Goal: Task Accomplishment & Management: Use online tool/utility

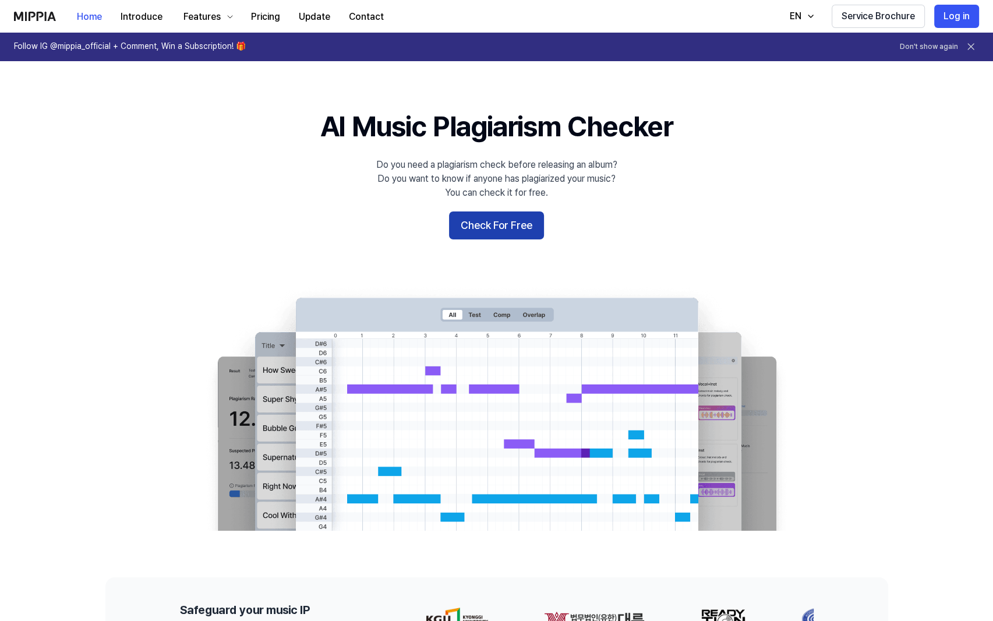
click at [493, 226] on button "Check For Free" at bounding box center [496, 225] width 95 height 28
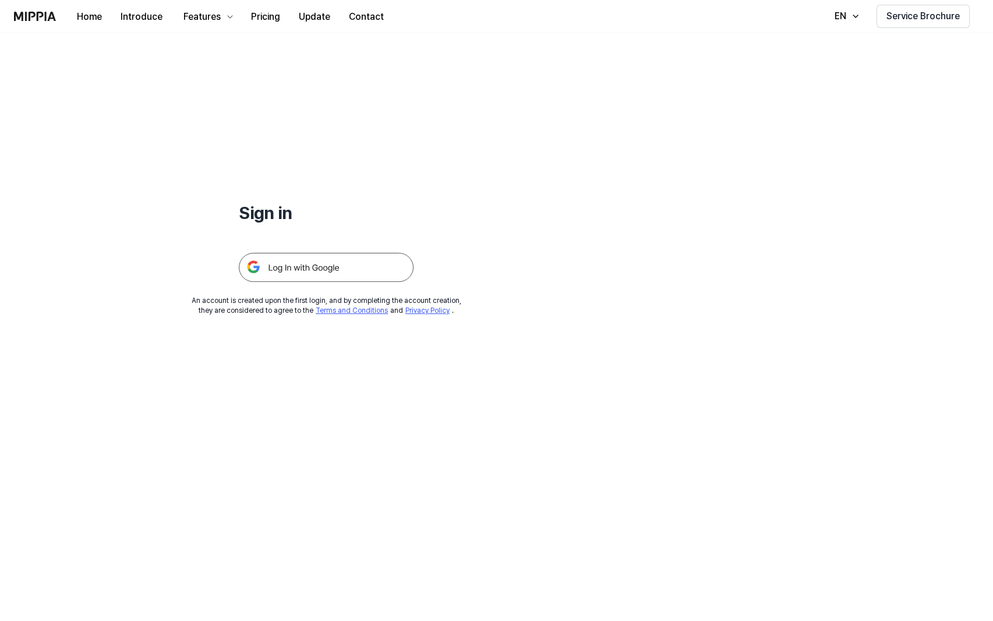
click at [363, 272] on img at bounding box center [326, 267] width 175 height 29
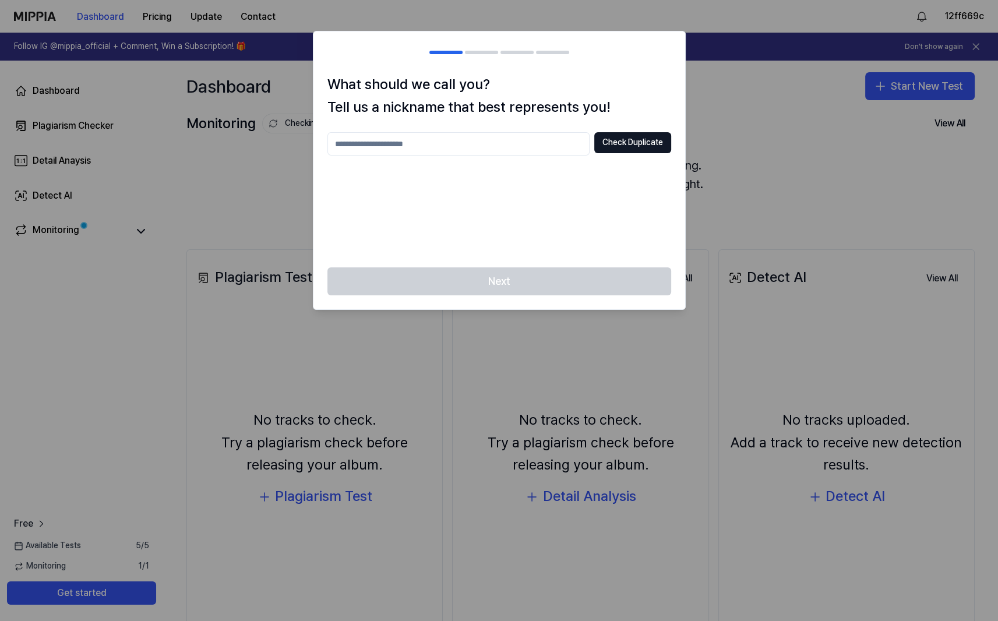
click at [411, 142] on input "text" at bounding box center [458, 143] width 262 height 23
type input "***"
click at [628, 144] on button "Check Duplicate" at bounding box center [632, 142] width 77 height 21
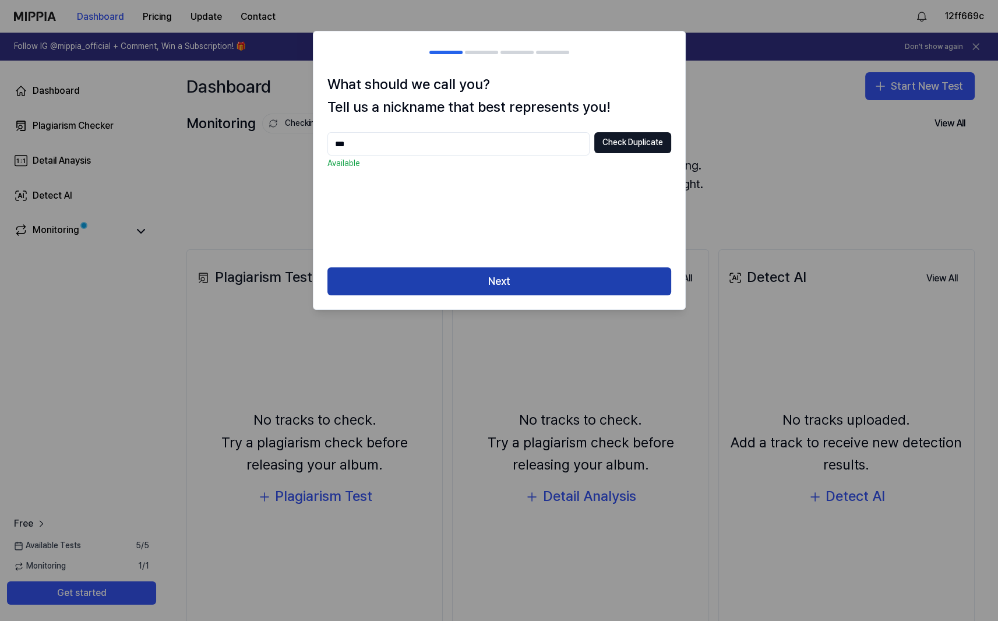
click at [539, 277] on button "Next" at bounding box center [499, 281] width 344 height 28
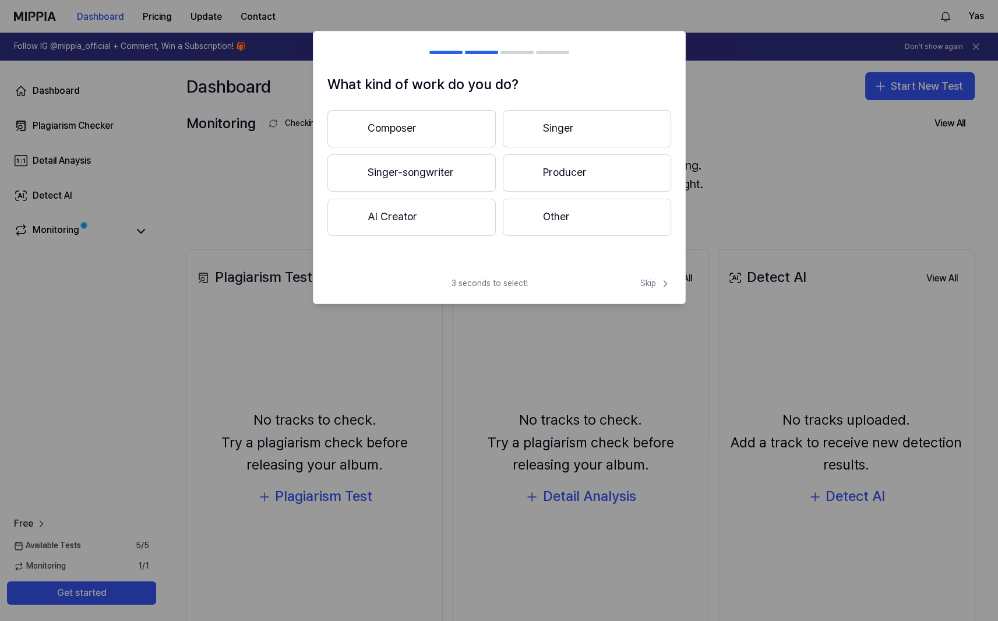
click at [411, 132] on button "Composer" at bounding box center [411, 128] width 168 height 37
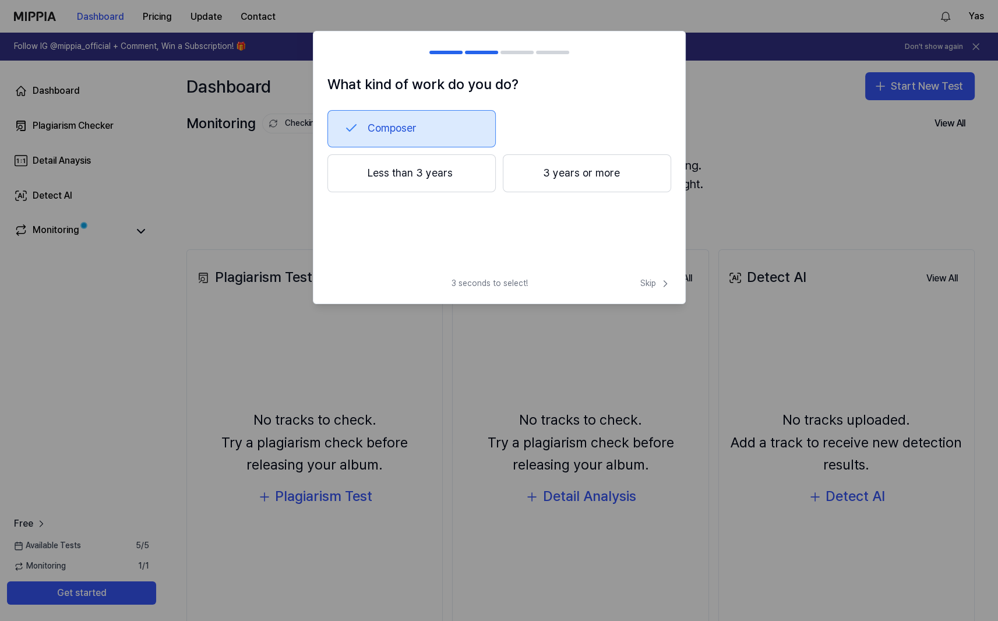
click at [389, 169] on button "Less than 3 years" at bounding box center [411, 173] width 168 height 38
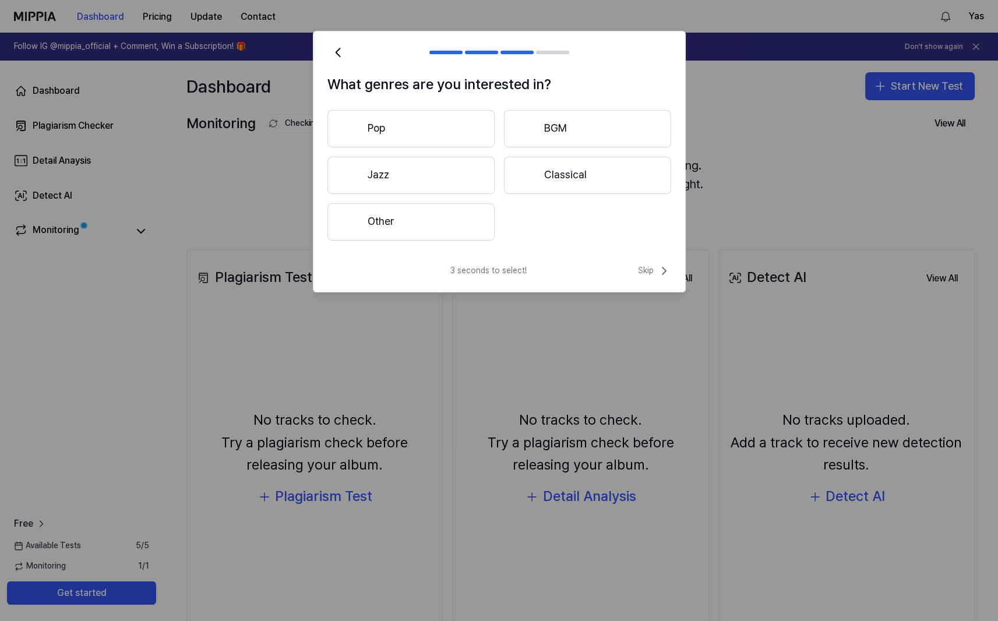
click at [384, 223] on button "Other" at bounding box center [410, 221] width 167 height 37
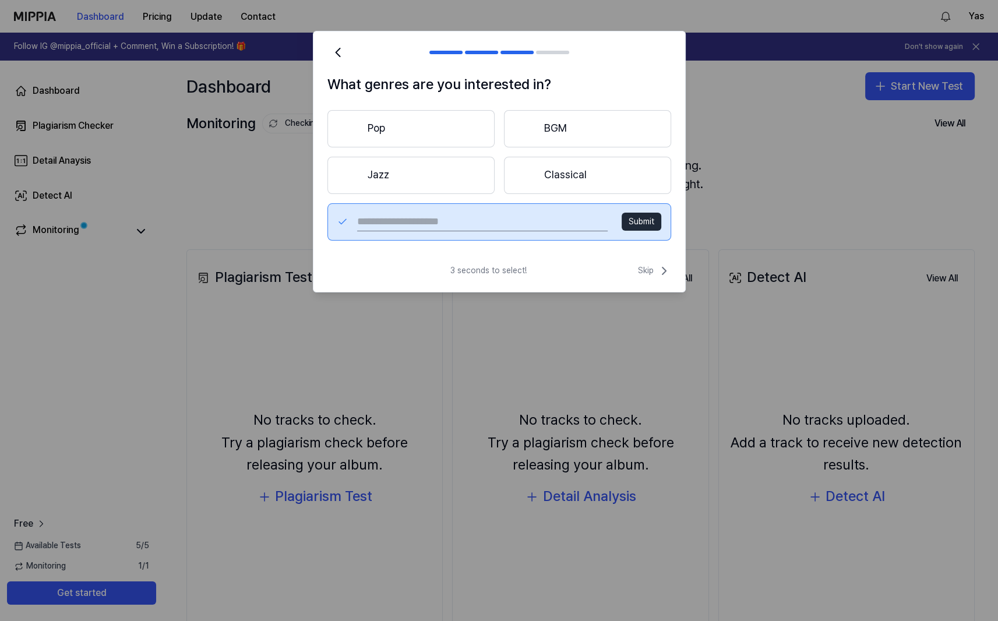
click at [638, 220] on button "Submit" at bounding box center [642, 222] width 40 height 19
click at [506, 220] on input "text" at bounding box center [482, 222] width 250 height 19
type input "**********"
click at [633, 222] on button "Submit" at bounding box center [642, 222] width 40 height 19
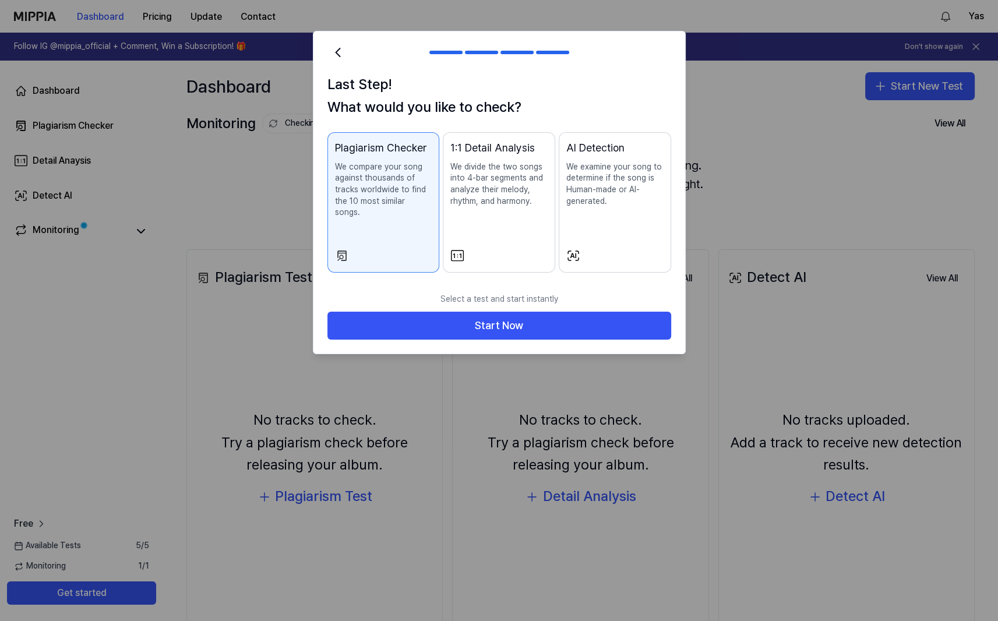
click at [355, 187] on p "We compare your song against thousands of tracks worldwide to find the 10 most …" at bounding box center [383, 189] width 97 height 57
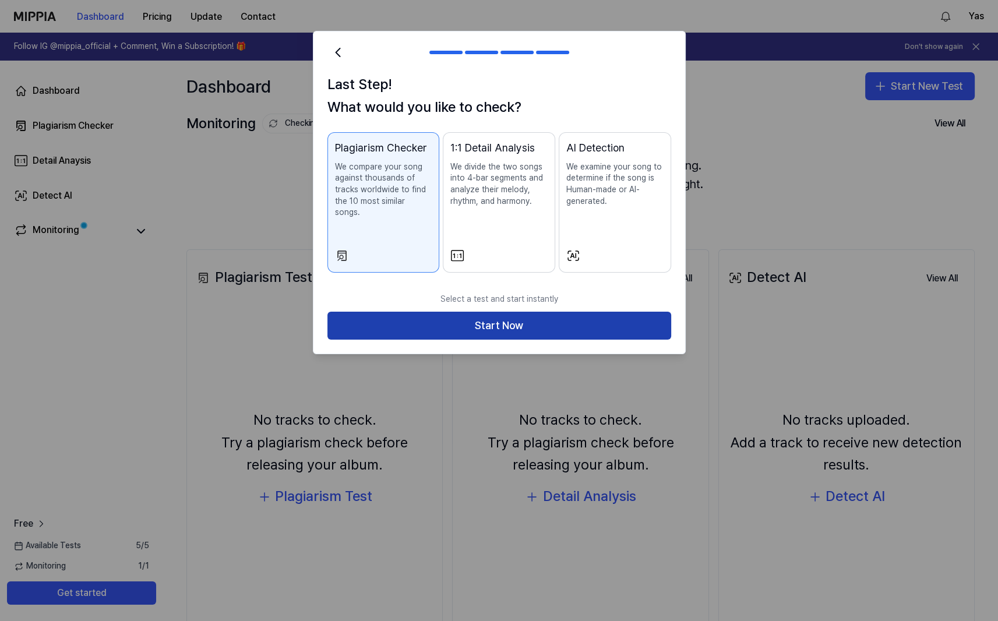
click at [480, 312] on button "Start Now" at bounding box center [499, 326] width 344 height 28
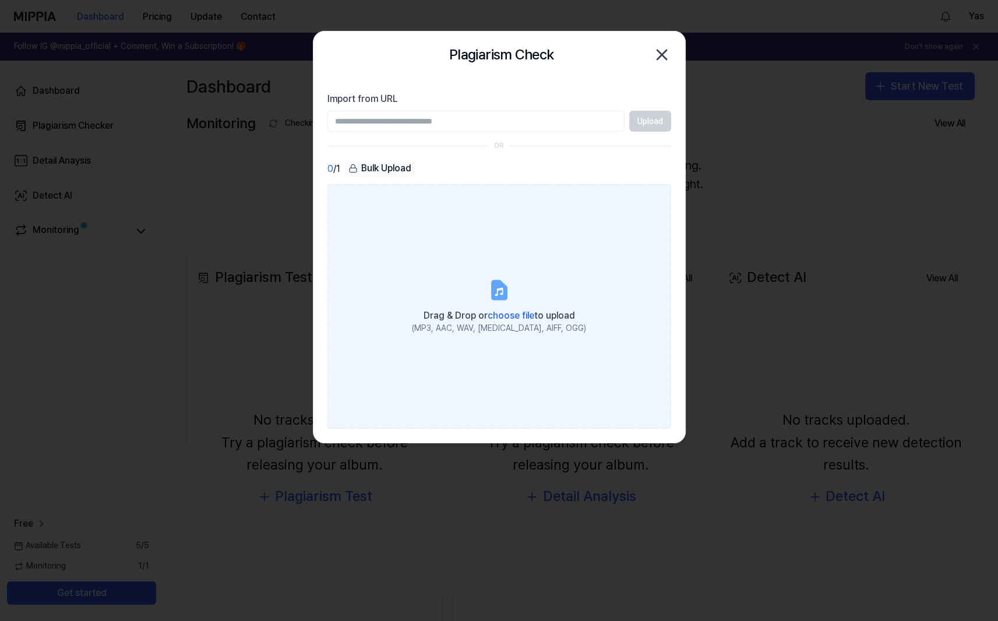
click at [503, 287] on icon at bounding box center [499, 290] width 14 height 18
click at [0, 0] on input "Drag & Drop or choose file to upload (MP3, AAC, WAV, [MEDICAL_DATA], AIFF, OGG)" at bounding box center [0, 0] width 0 height 0
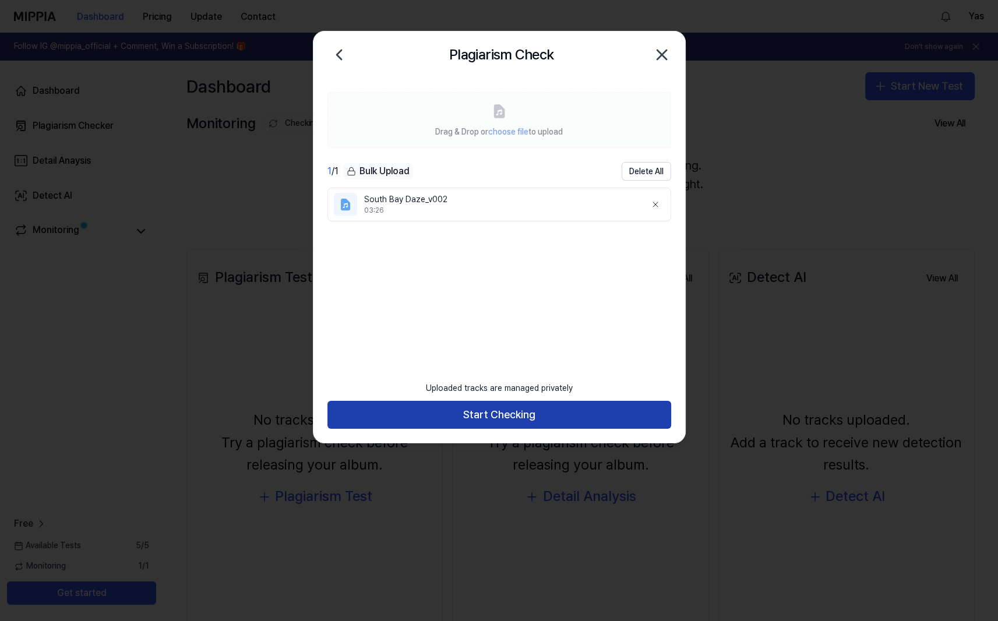
click at [517, 412] on button "Start Checking" at bounding box center [499, 415] width 344 height 28
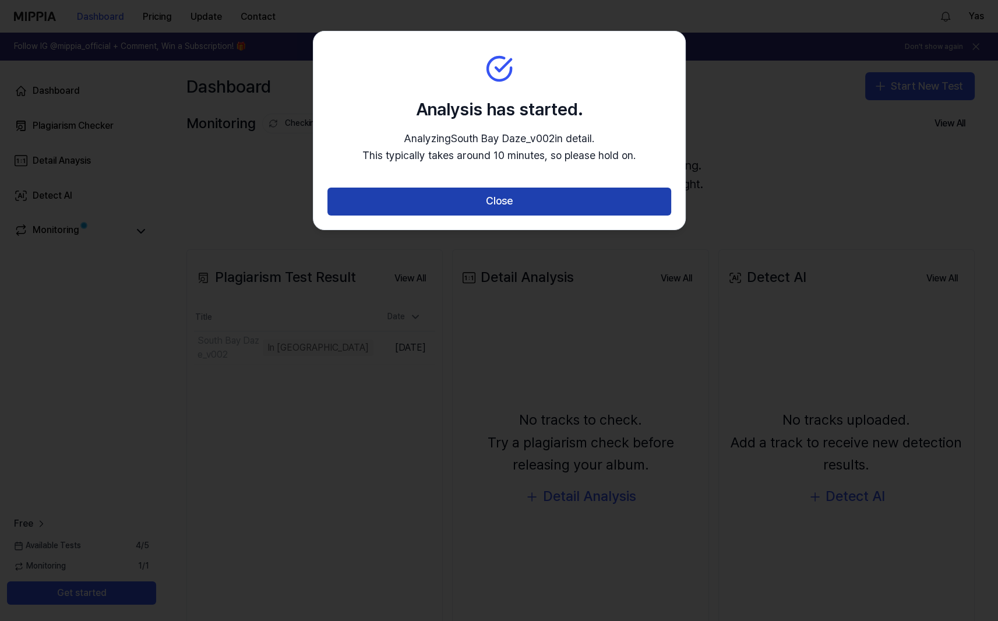
click at [510, 207] on button "Close" at bounding box center [499, 202] width 344 height 28
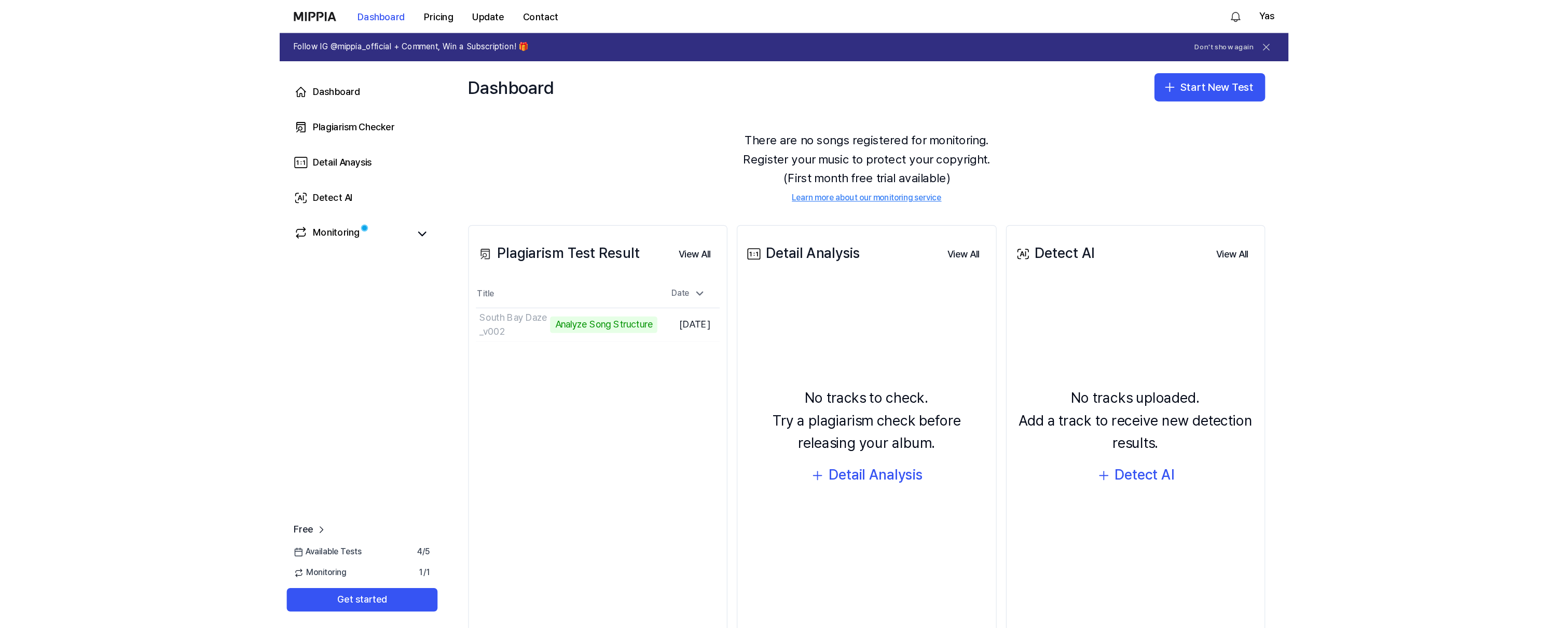
scroll to position [48, 0]
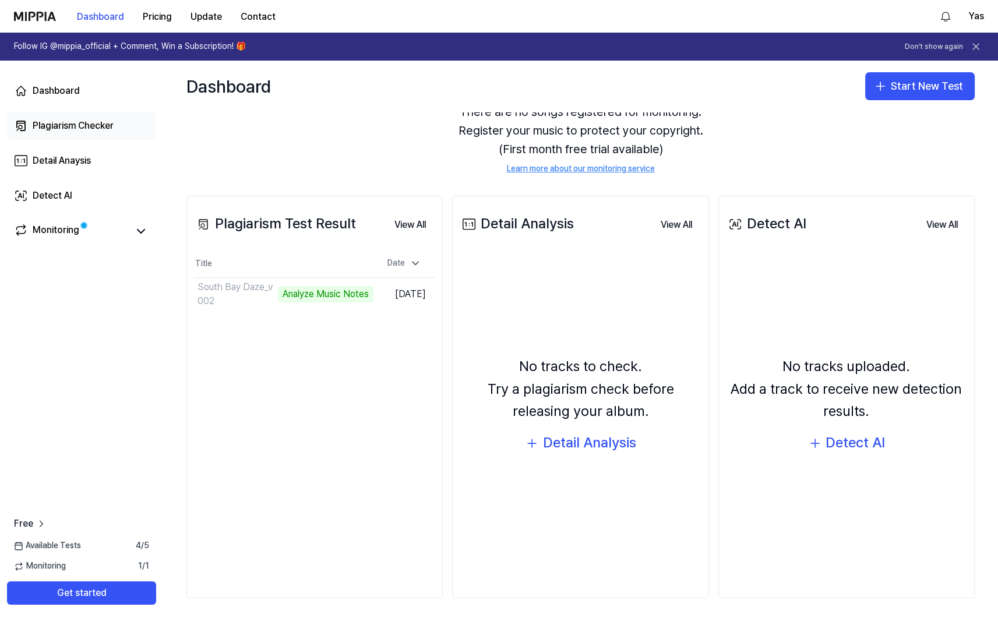
click at [74, 124] on div "Plagiarism Checker" at bounding box center [73, 126] width 81 height 14
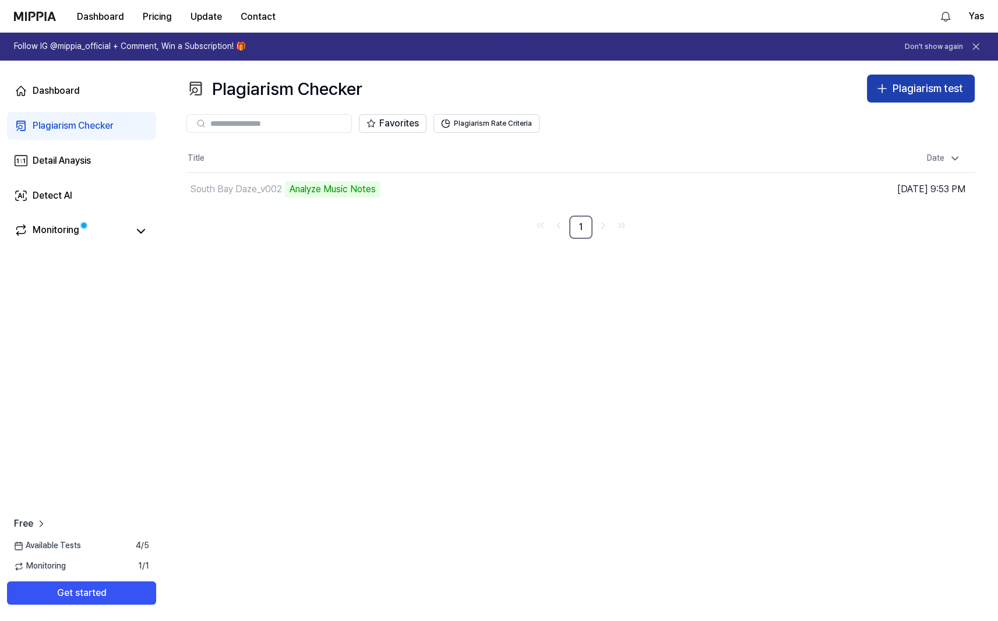
click at [899, 85] on div "Plagiarism test" at bounding box center [927, 88] width 70 height 17
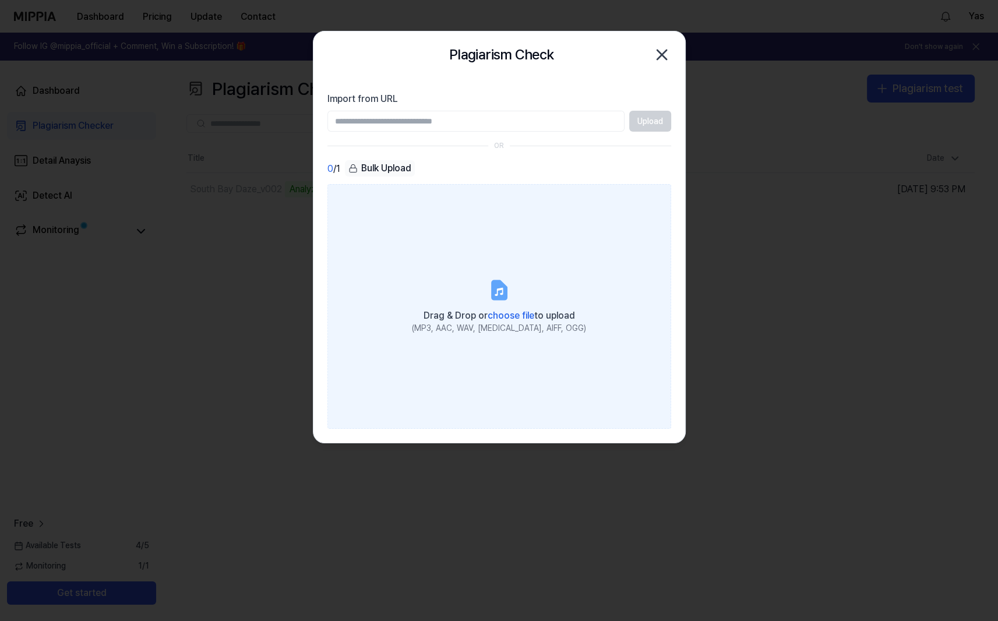
click at [501, 296] on icon at bounding box center [499, 290] width 14 height 18
click at [0, 0] on input "Drag & Drop or choose file to upload (MP3, AAC, WAV, [MEDICAL_DATA], AIFF, OGG)" at bounding box center [0, 0] width 0 height 0
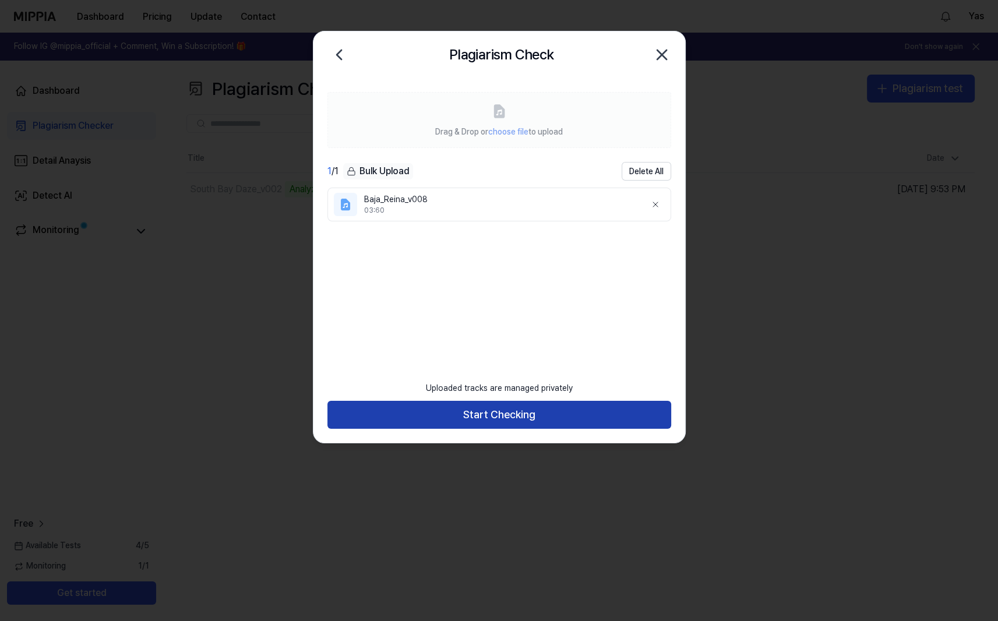
click at [527, 412] on button "Start Checking" at bounding box center [499, 415] width 344 height 28
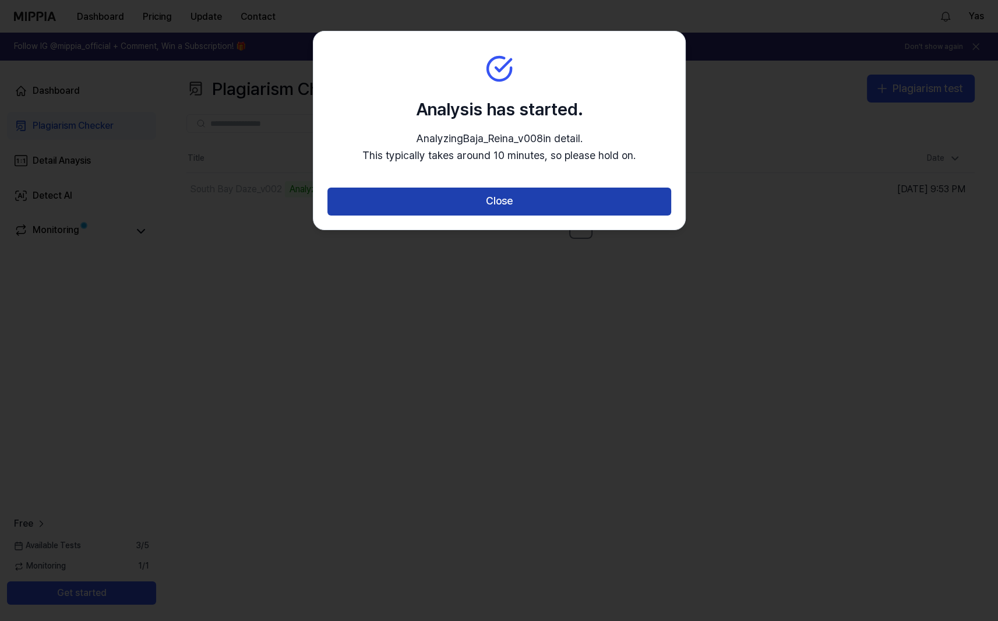
click at [511, 209] on button "Close" at bounding box center [499, 202] width 344 height 28
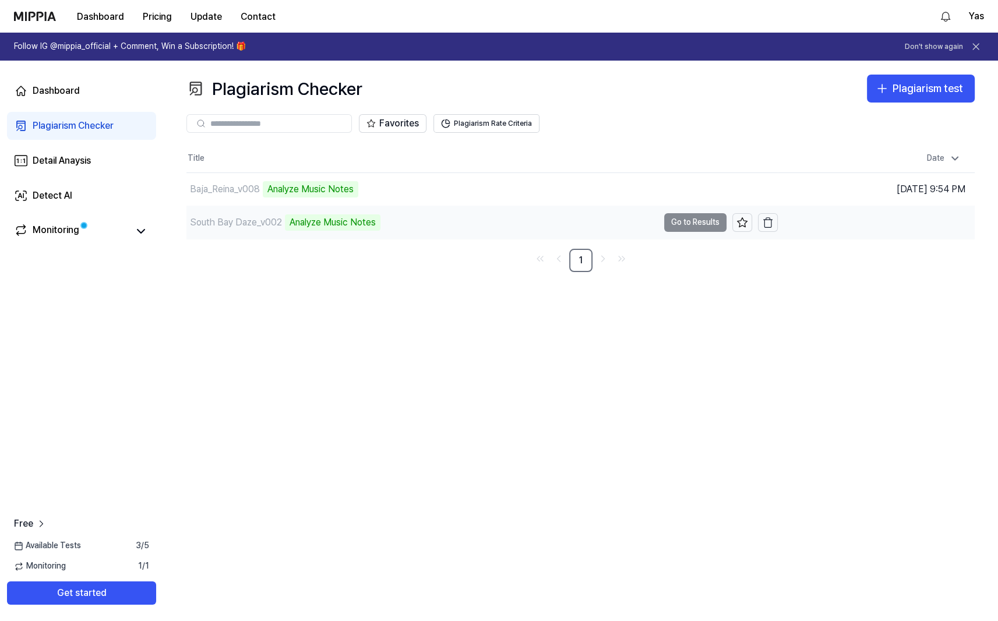
click at [700, 221] on td "South Bay Daze_v002 Analyze Music Notes Go to Results" at bounding box center [481, 222] width 591 height 33
click at [685, 224] on button "Go to Results" at bounding box center [695, 222] width 62 height 19
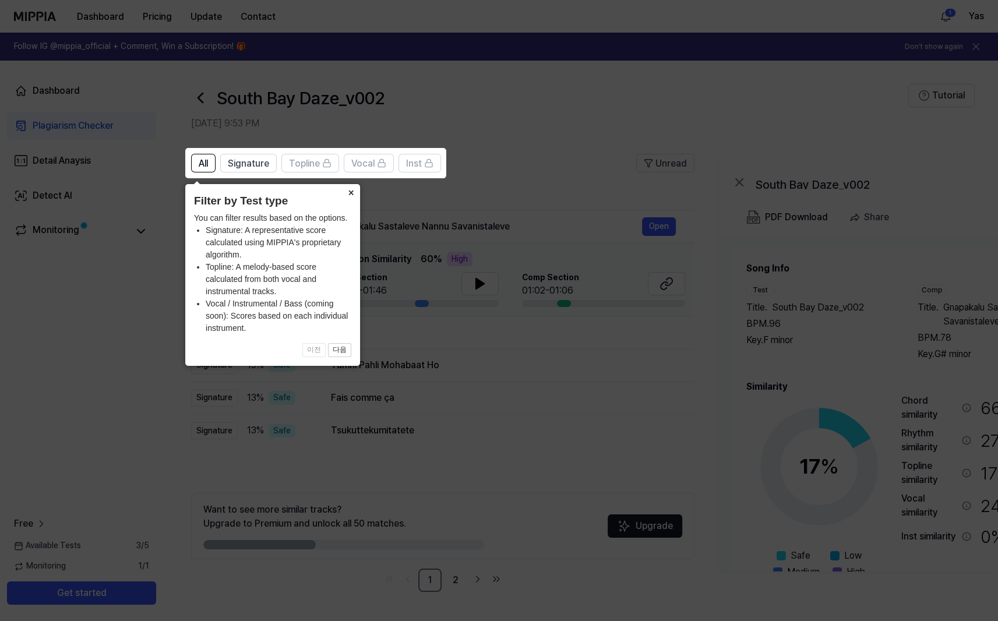
click at [352, 190] on button "×" at bounding box center [350, 192] width 19 height 16
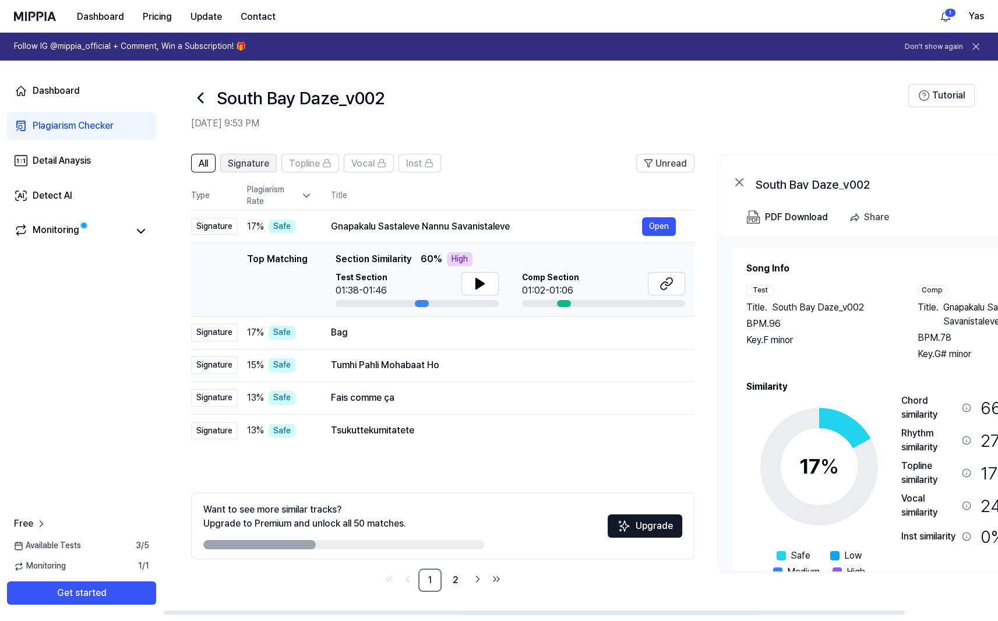
click at [262, 164] on span "Signature" at bounding box center [248, 164] width 41 height 14
click at [196, 161] on button "All" at bounding box center [203, 163] width 24 height 19
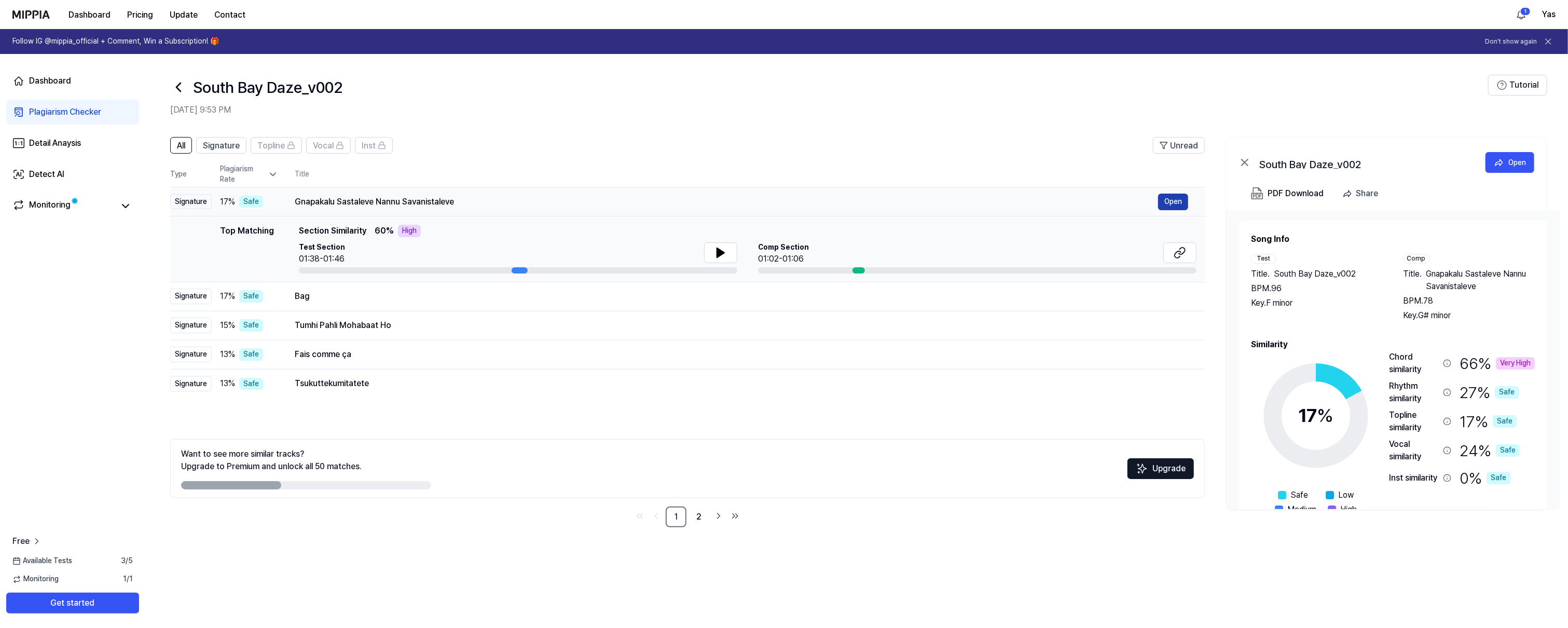
click at [888, 197] on button "Open" at bounding box center [1173, 201] width 30 height 17
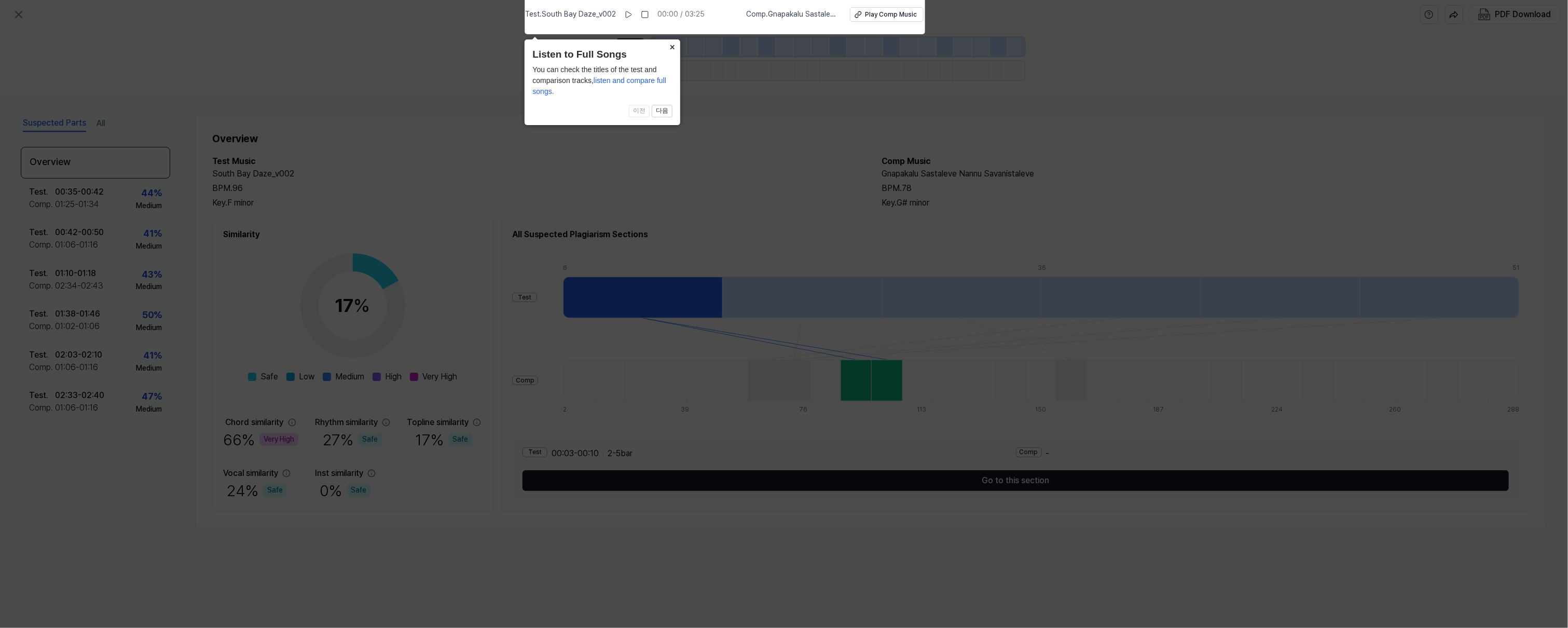
click at [671, 47] on button "×" at bounding box center [672, 46] width 17 height 14
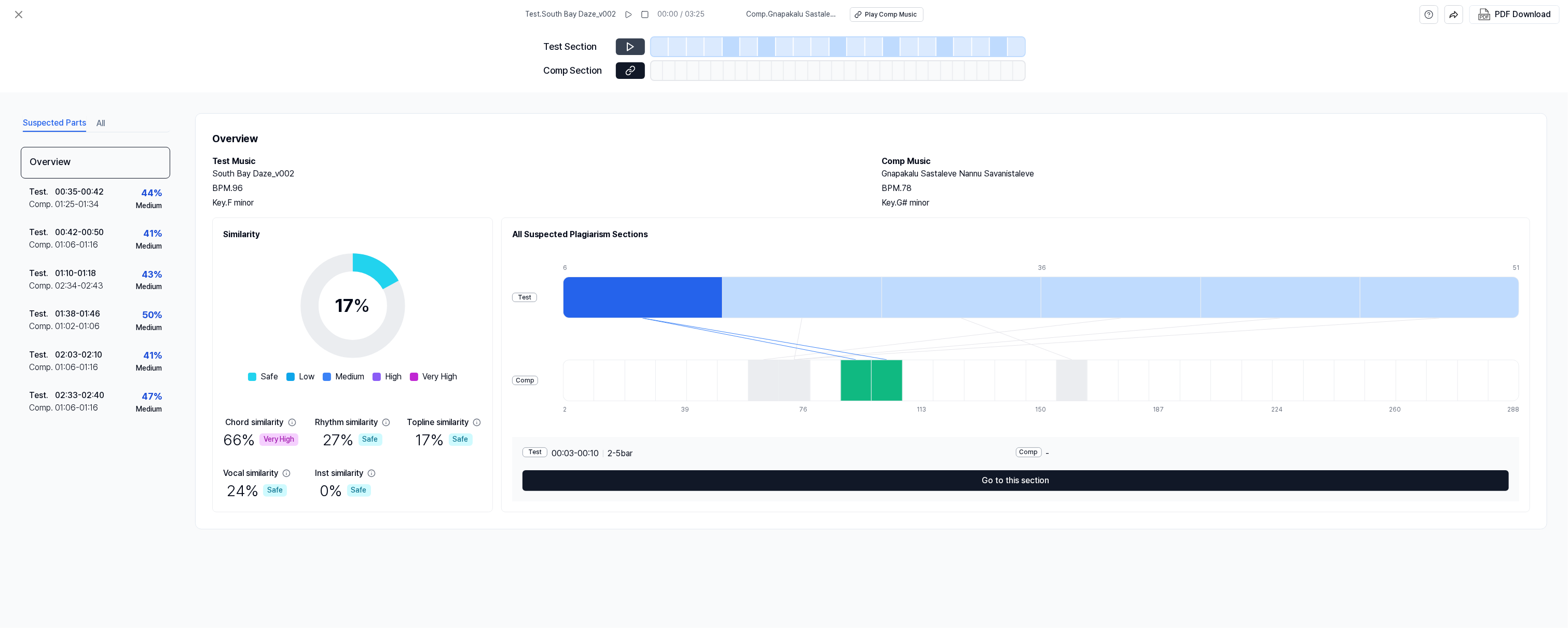
click at [636, 47] on button at bounding box center [630, 46] width 29 height 17
click at [632, 46] on icon at bounding box center [631, 47] width 11 height 11
click at [627, 45] on icon at bounding box center [630, 46] width 6 height 8
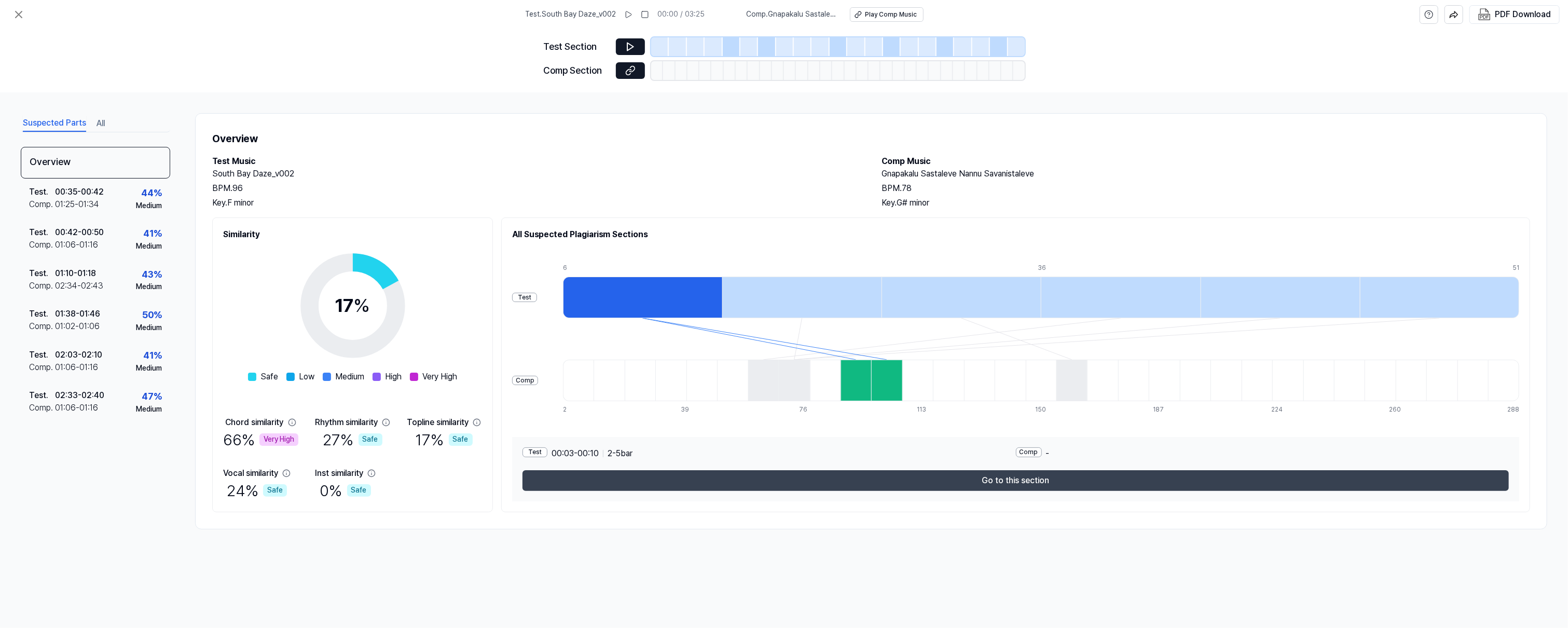
click at [888, 484] on button "Go to this section" at bounding box center [1016, 480] width 986 height 20
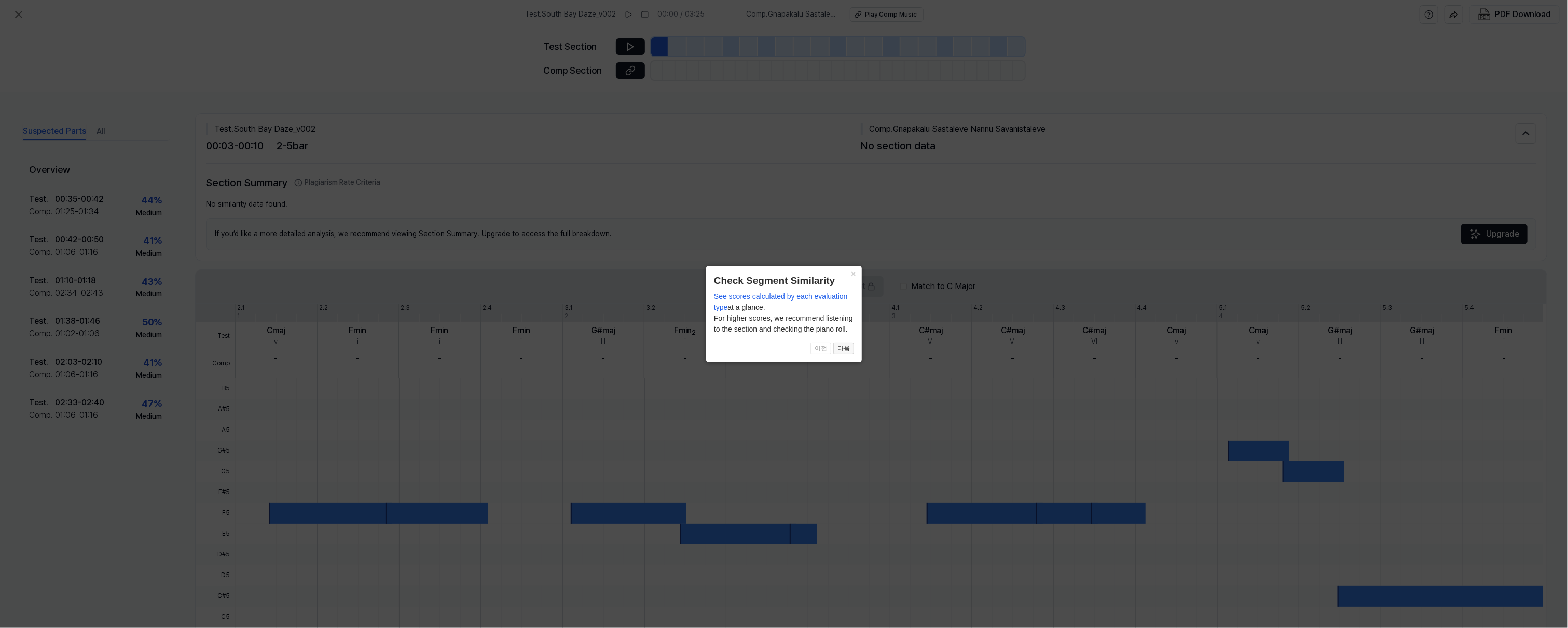
click at [844, 345] on button "다음" at bounding box center [844, 348] width 20 height 12
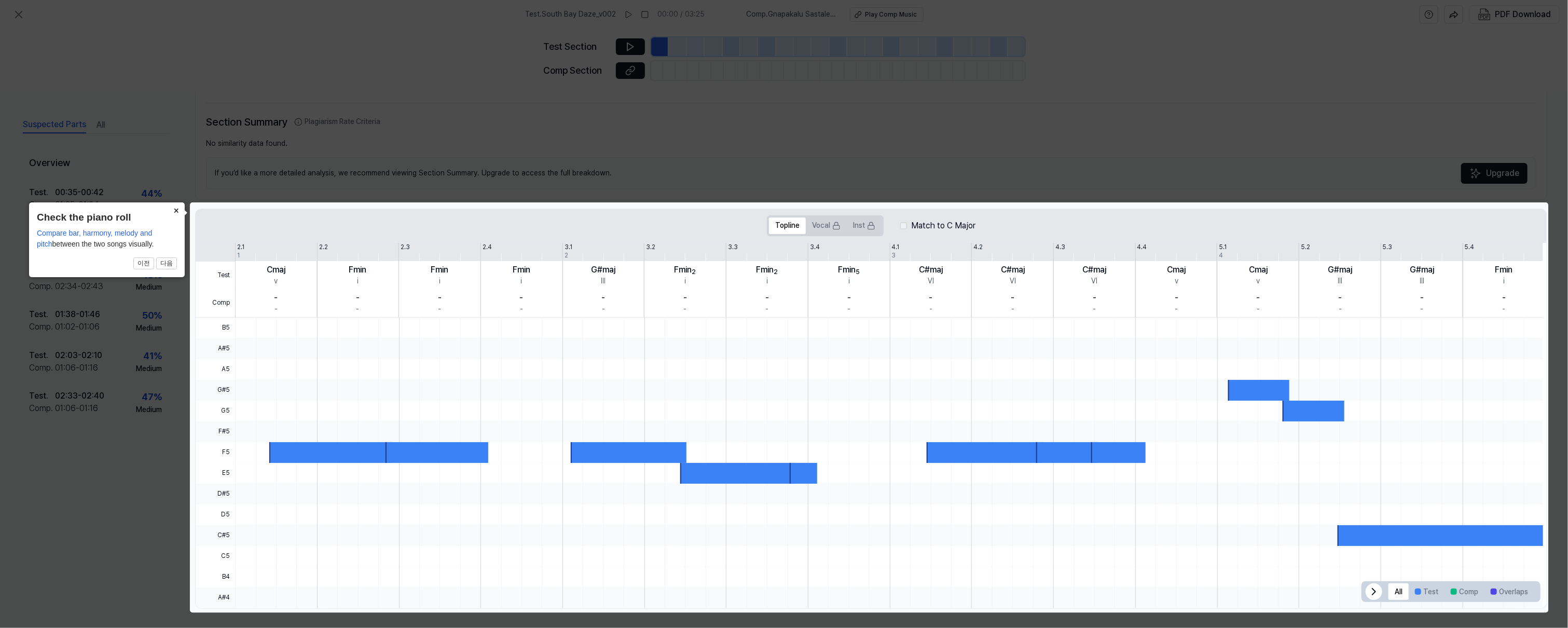
click at [177, 208] on button "×" at bounding box center [176, 209] width 17 height 14
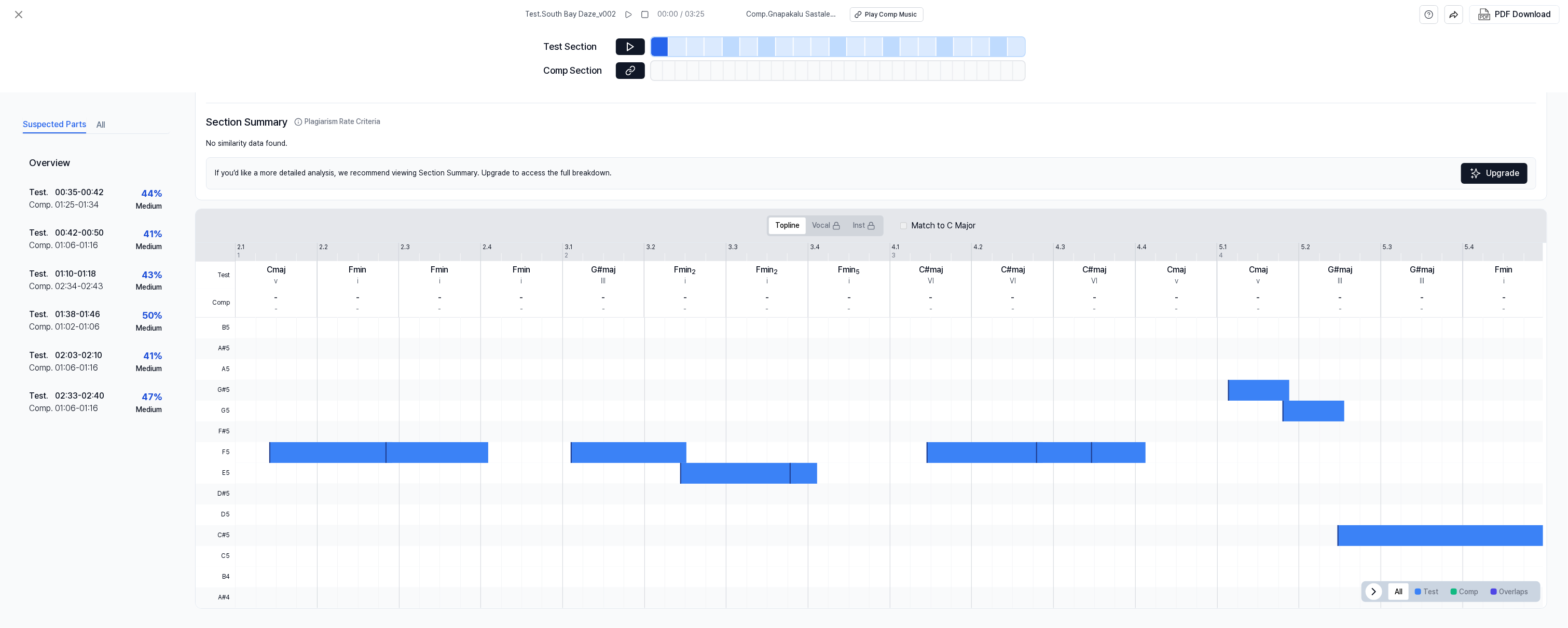
click at [145, 102] on div "Suspected Parts All Overview Test . 00:35 - 00:42 Comp . 01:25 - 01:34 44 % Med…" at bounding box center [784, 360] width 1568 height 535
click at [17, 17] on icon at bounding box center [18, 14] width 6 height 6
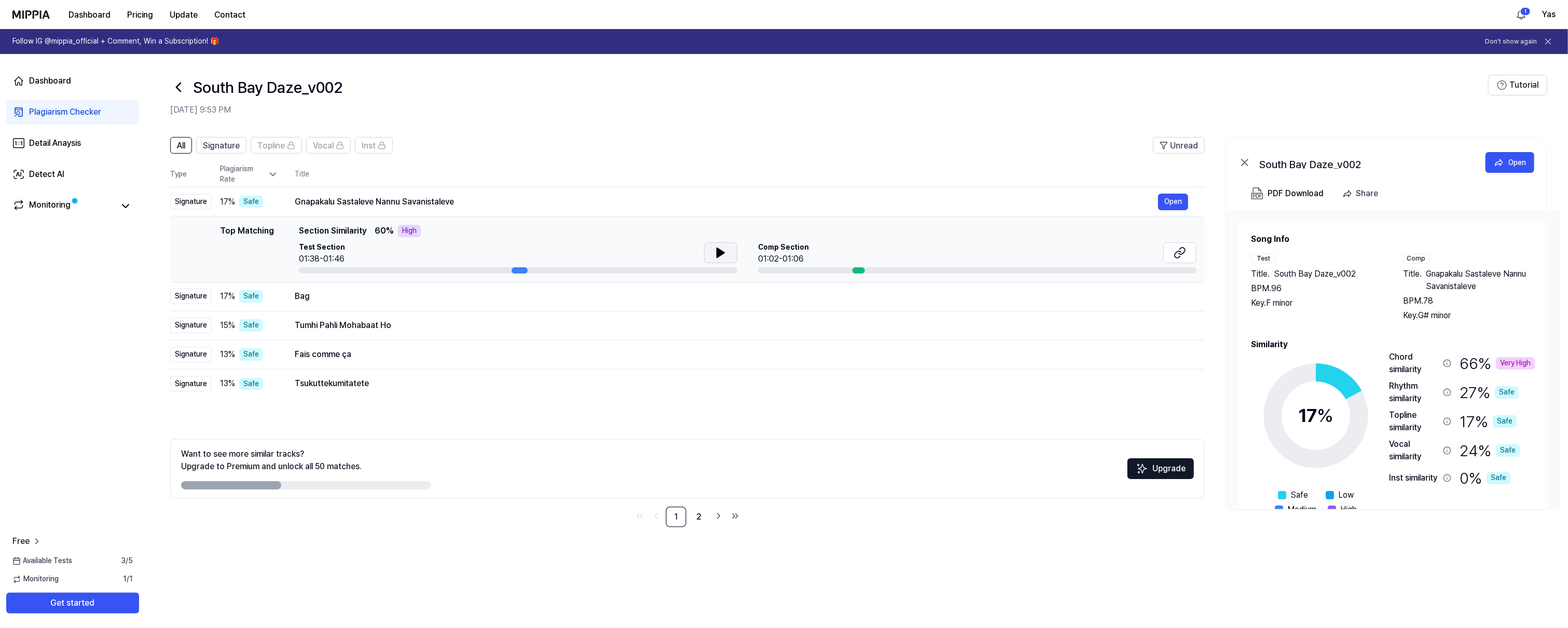
click at [717, 252] on icon at bounding box center [721, 252] width 7 height 9
drag, startPoint x: 521, startPoint y: 269, endPoint x: 320, endPoint y: 265, distance: 201.0
click at [331, 263] on div "Test Section 01:38-01:46" at bounding box center [519, 257] width 438 height 31
click at [307, 272] on div at bounding box center [519, 270] width 438 height 6
click at [306, 270] on div at bounding box center [519, 270] width 438 height 6
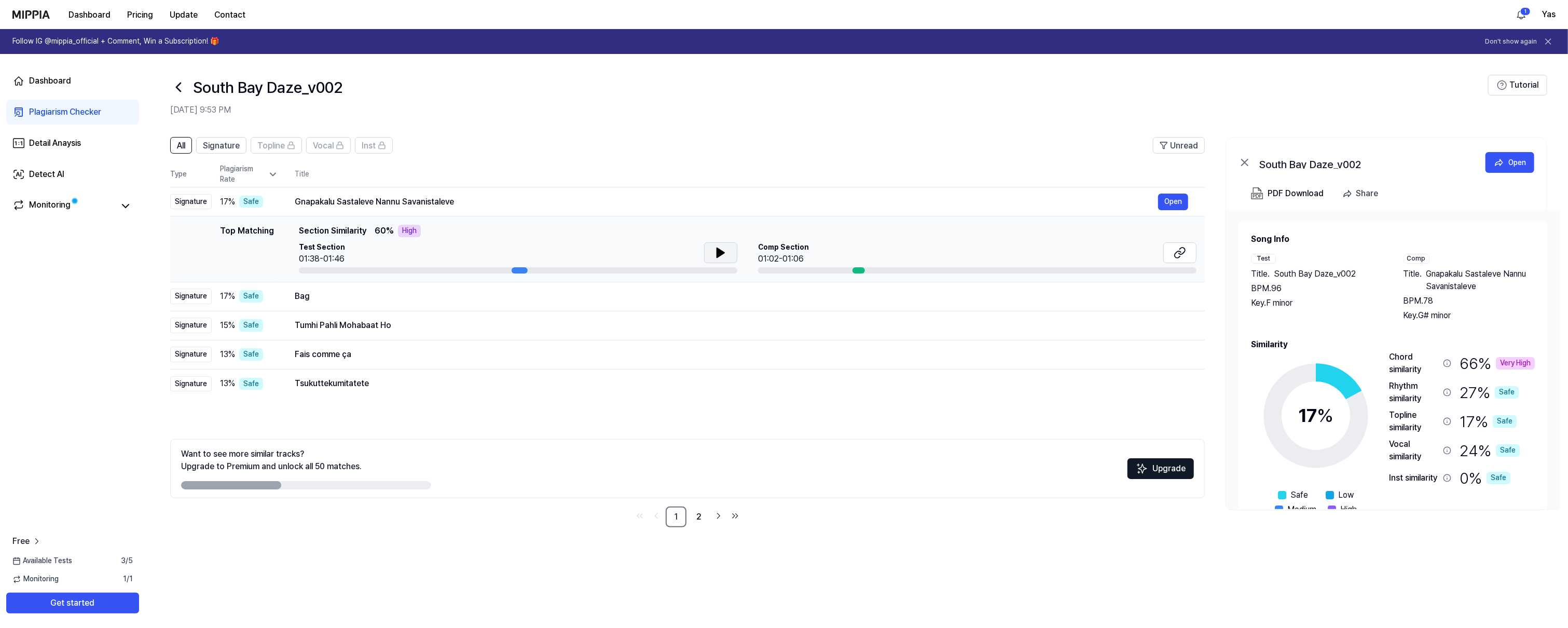
click at [712, 250] on button at bounding box center [720, 252] width 33 height 20
click at [888, 159] on header "All Signature Topline Vocal Inst Unread" at bounding box center [688, 150] width 1035 height 25
click at [391, 299] on div "Bag" at bounding box center [726, 297] width 863 height 12
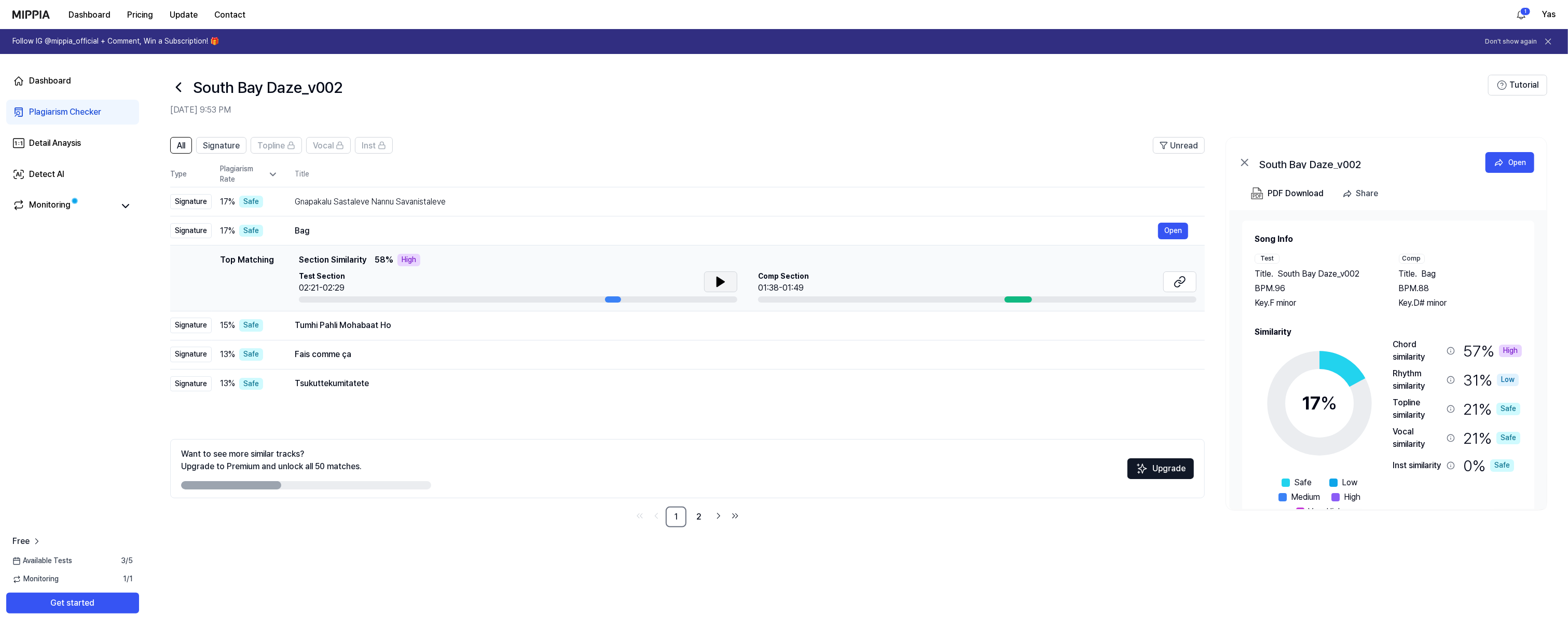
click at [719, 281] on icon at bounding box center [721, 281] width 7 height 9
click at [697, 517] on link "2" at bounding box center [698, 517] width 20 height 20
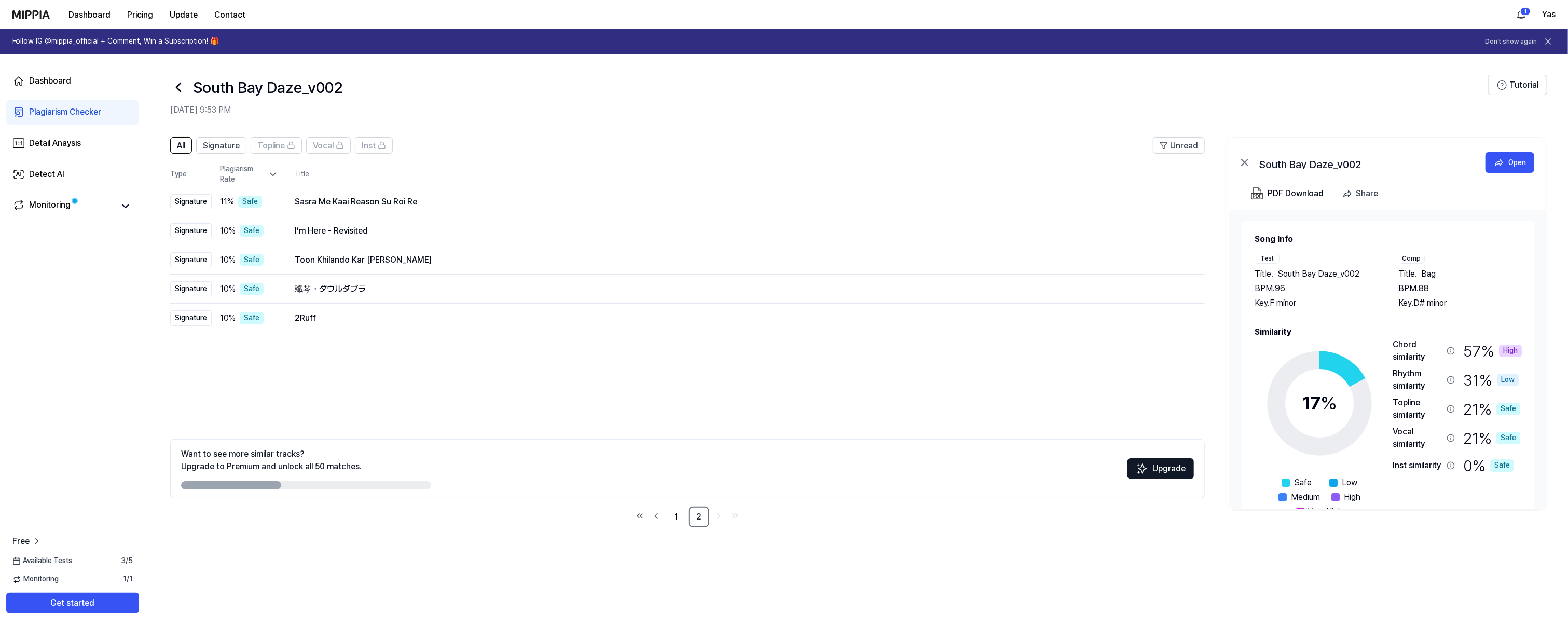
click at [175, 87] on icon at bounding box center [178, 87] width 17 height 17
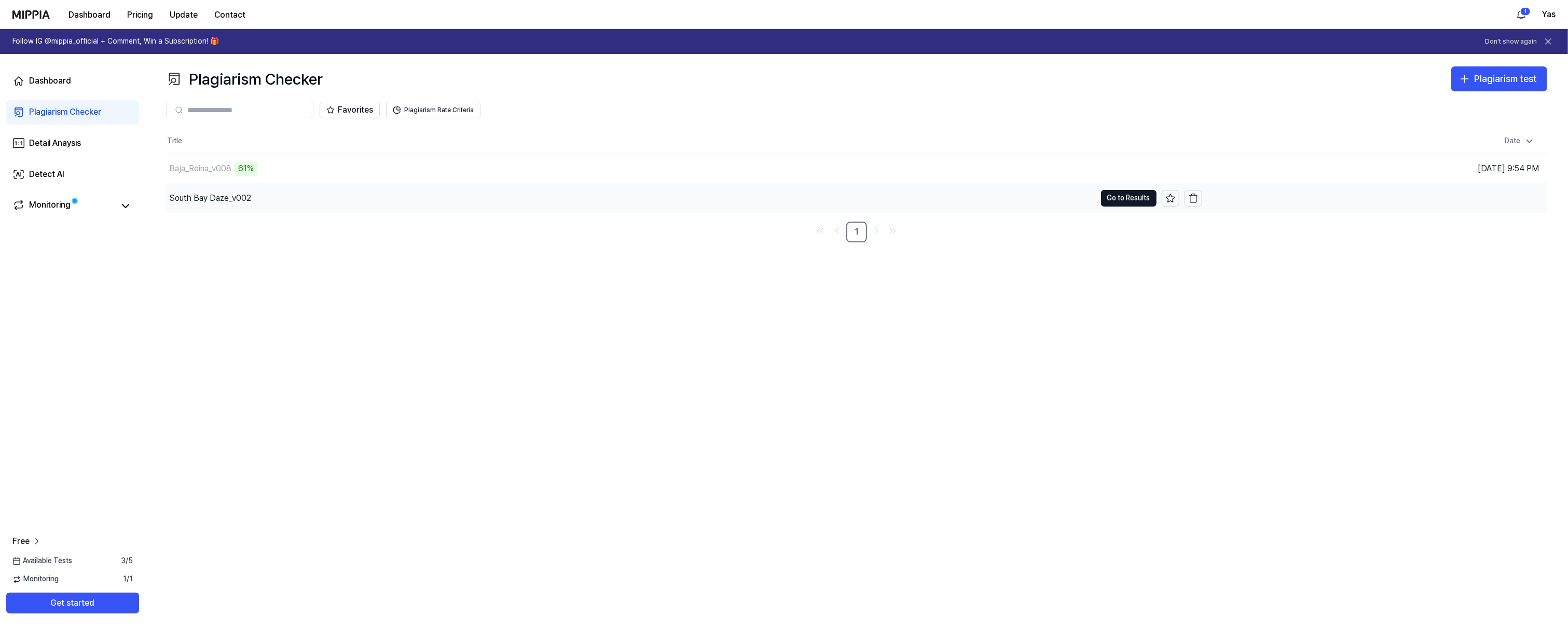
click at [204, 197] on div "South Bay Daze_v002" at bounding box center [210, 199] width 82 height 12
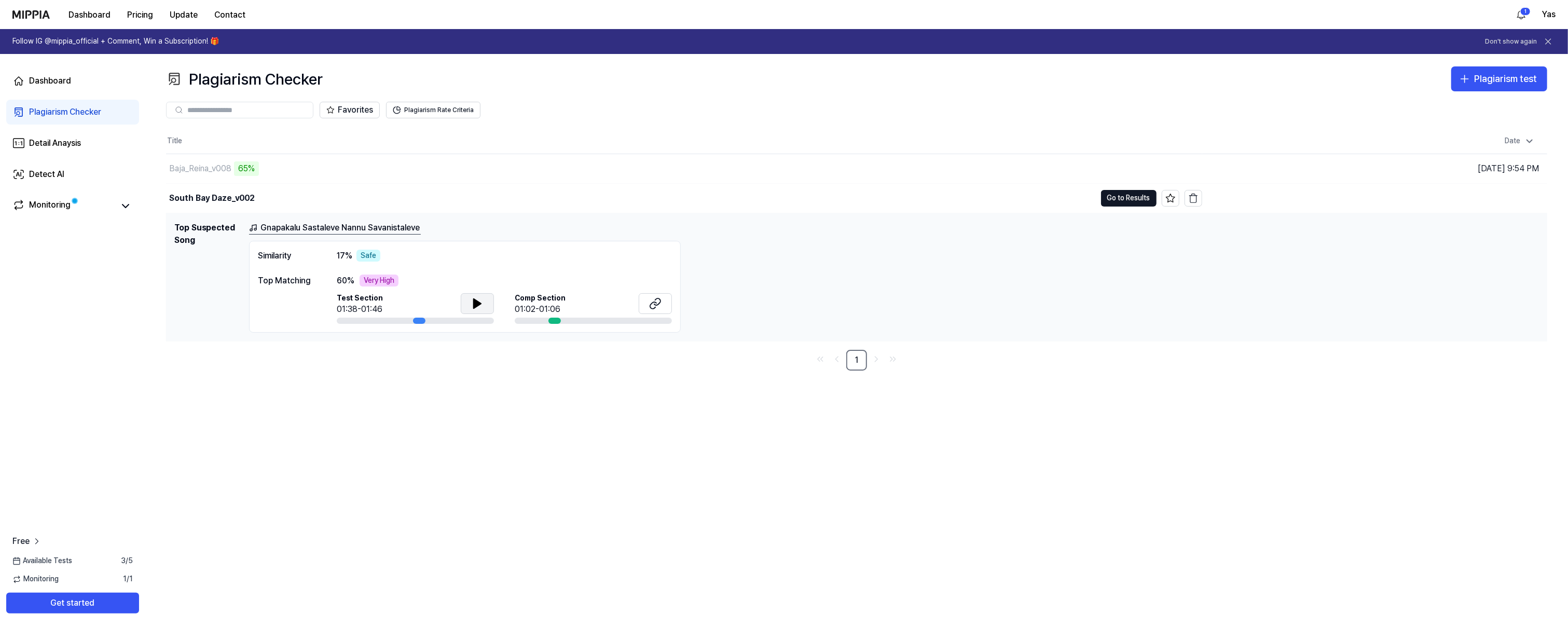
click at [476, 303] on icon at bounding box center [478, 304] width 7 height 9
click at [150, 246] on div "Plagiarism Checker Plagiarism test Plagiarism Checker Detail Analysis Detect AI…" at bounding box center [856, 341] width 1423 height 574
click at [888, 197] on button "Go to Results" at bounding box center [1129, 198] width 55 height 17
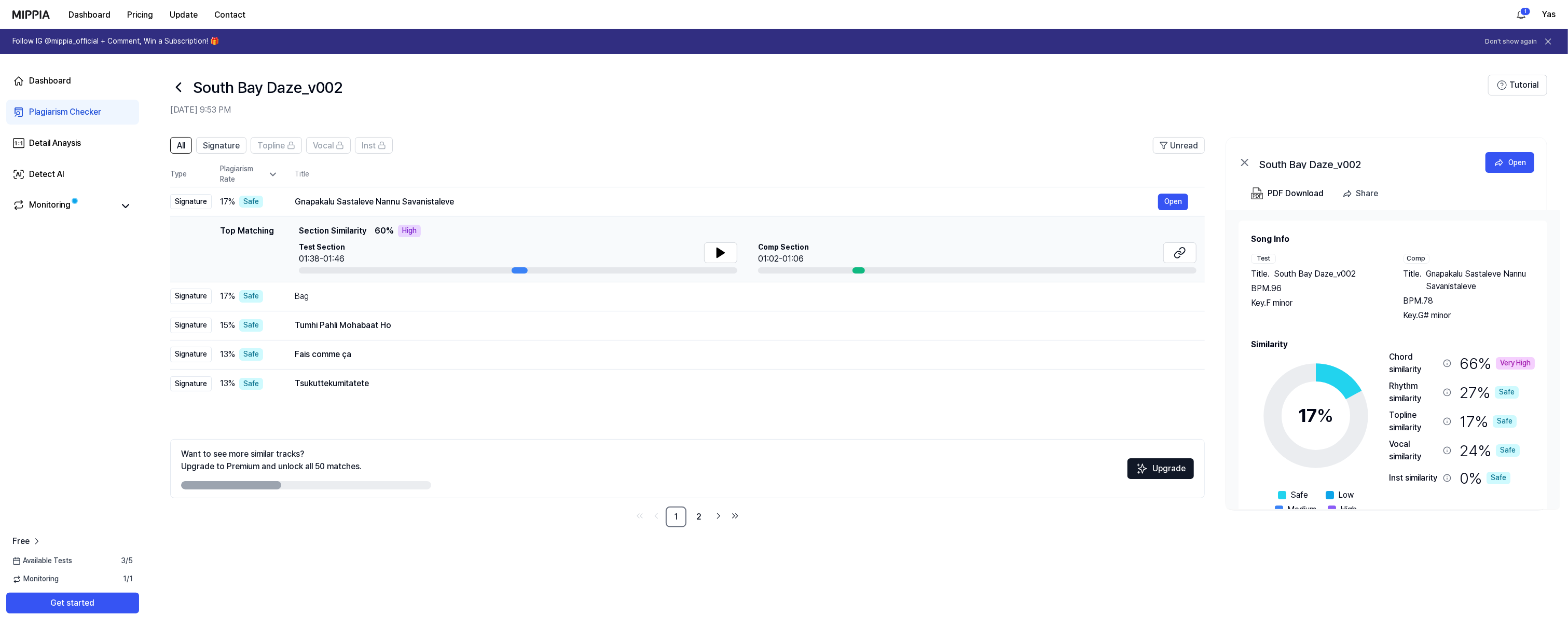
drag, startPoint x: 520, startPoint y: 268, endPoint x: 486, endPoint y: 270, distance: 34.1
click at [482, 270] on div at bounding box center [519, 270] width 438 height 6
drag, startPoint x: 510, startPoint y: 271, endPoint x: 543, endPoint y: 269, distance: 33.1
click at [543, 269] on div at bounding box center [519, 270] width 438 height 6
drag, startPoint x: 526, startPoint y: 269, endPoint x: 579, endPoint y: 270, distance: 53.0
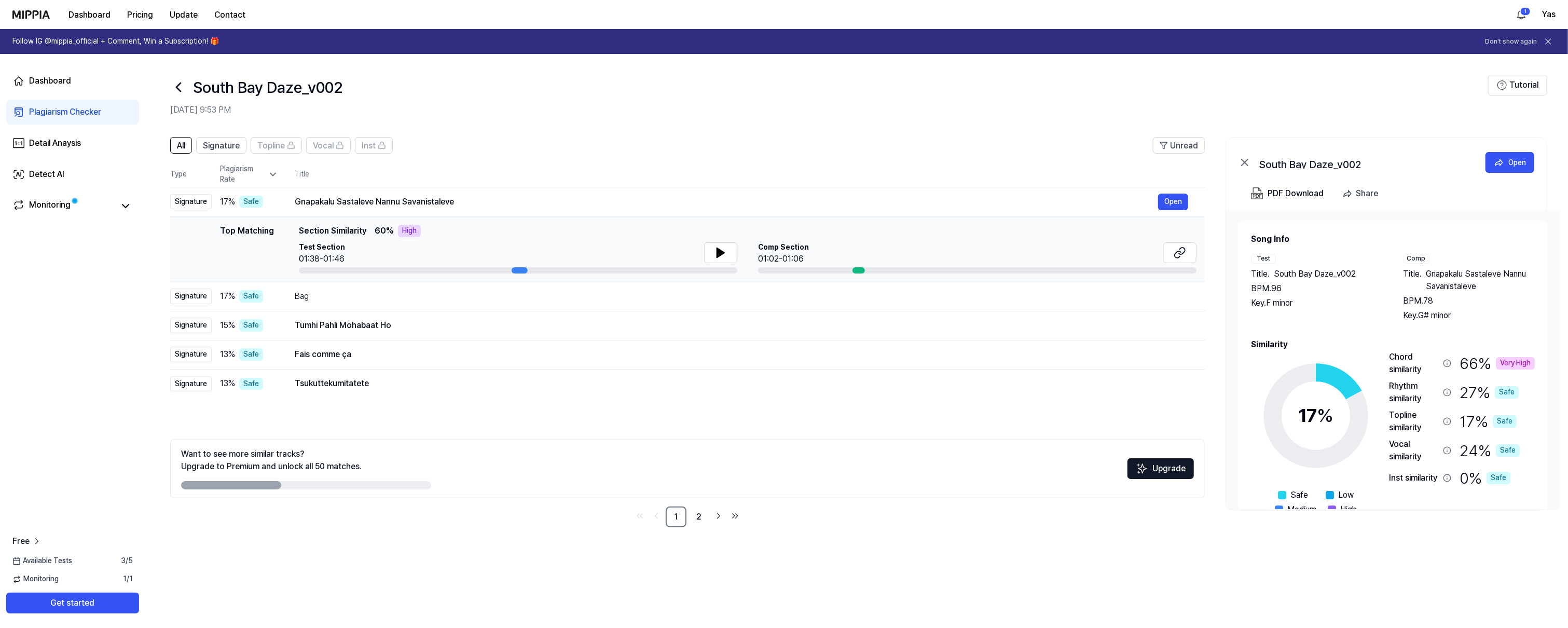
click at [558, 269] on div at bounding box center [519, 270] width 438 height 6
click at [347, 299] on div "Bag" at bounding box center [726, 297] width 863 height 12
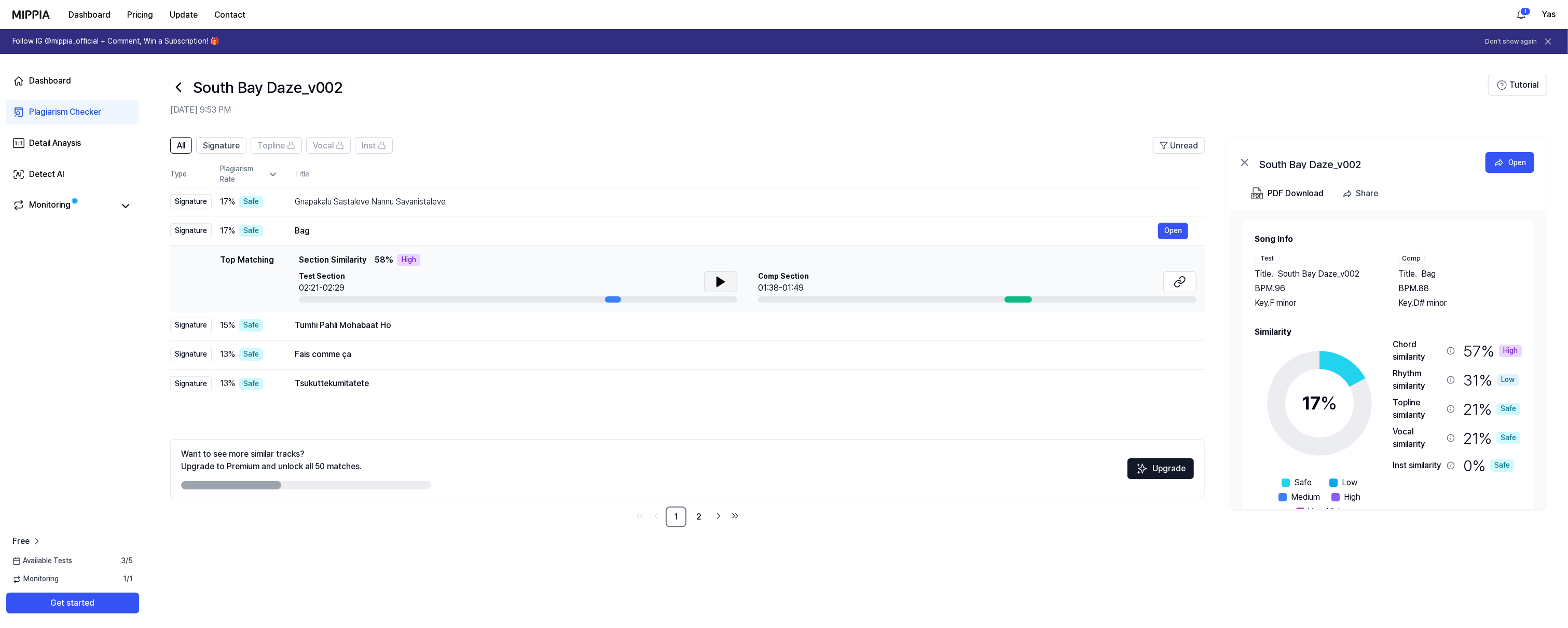
click at [715, 281] on icon at bounding box center [721, 281] width 12 height 12
click at [715, 280] on icon at bounding box center [721, 281] width 12 height 12
click at [125, 206] on icon at bounding box center [126, 206] width 12 height 12
click at [182, 93] on icon at bounding box center [178, 87] width 17 height 17
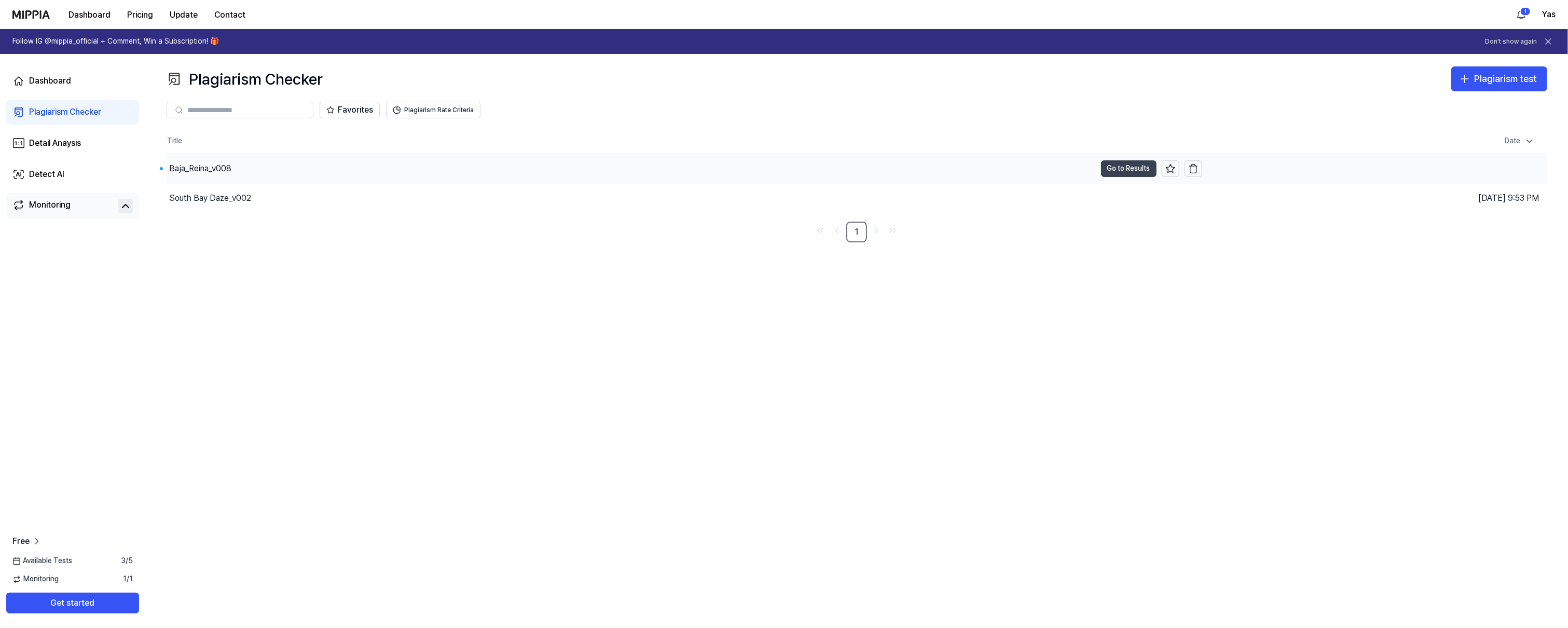
click at [888, 169] on button "Go to Results" at bounding box center [1129, 168] width 55 height 17
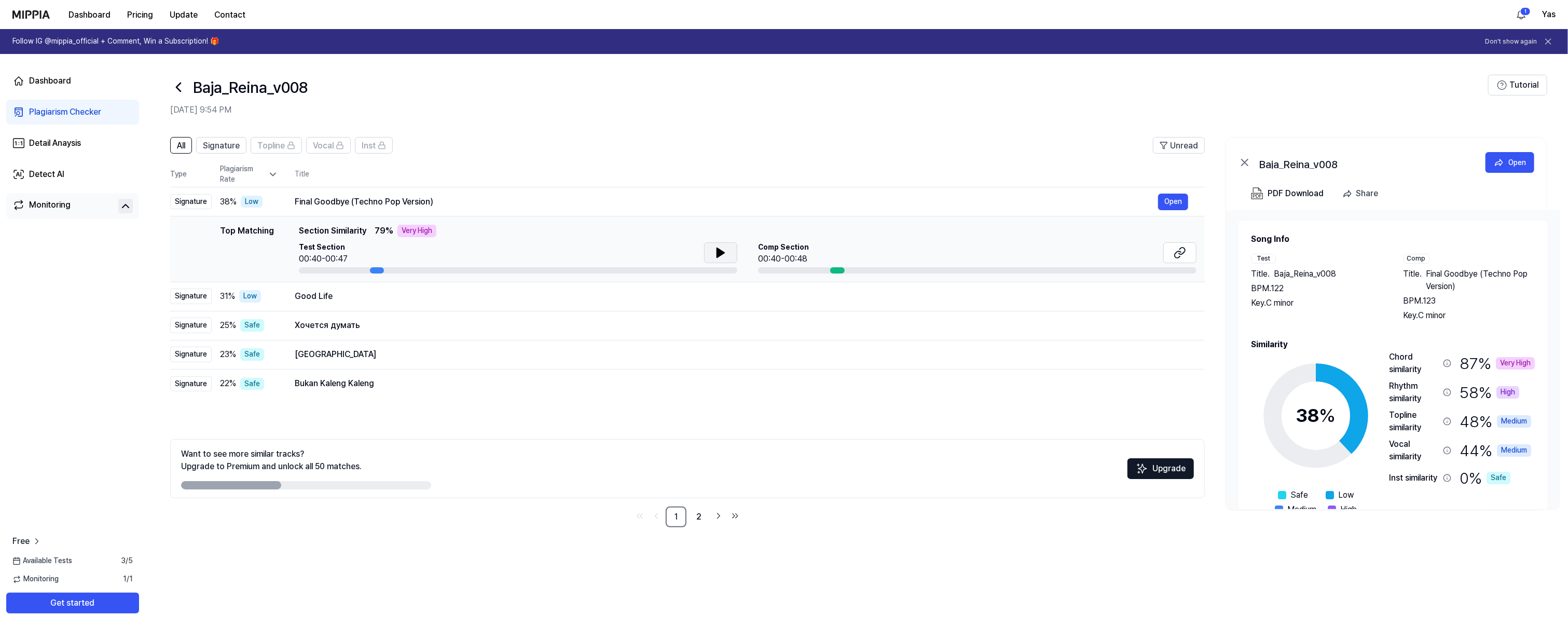
click at [722, 250] on icon at bounding box center [721, 252] width 7 height 9
click at [888, 252] on icon at bounding box center [1180, 253] width 12 height 12
click at [888, 202] on button "Open" at bounding box center [1173, 201] width 30 height 17
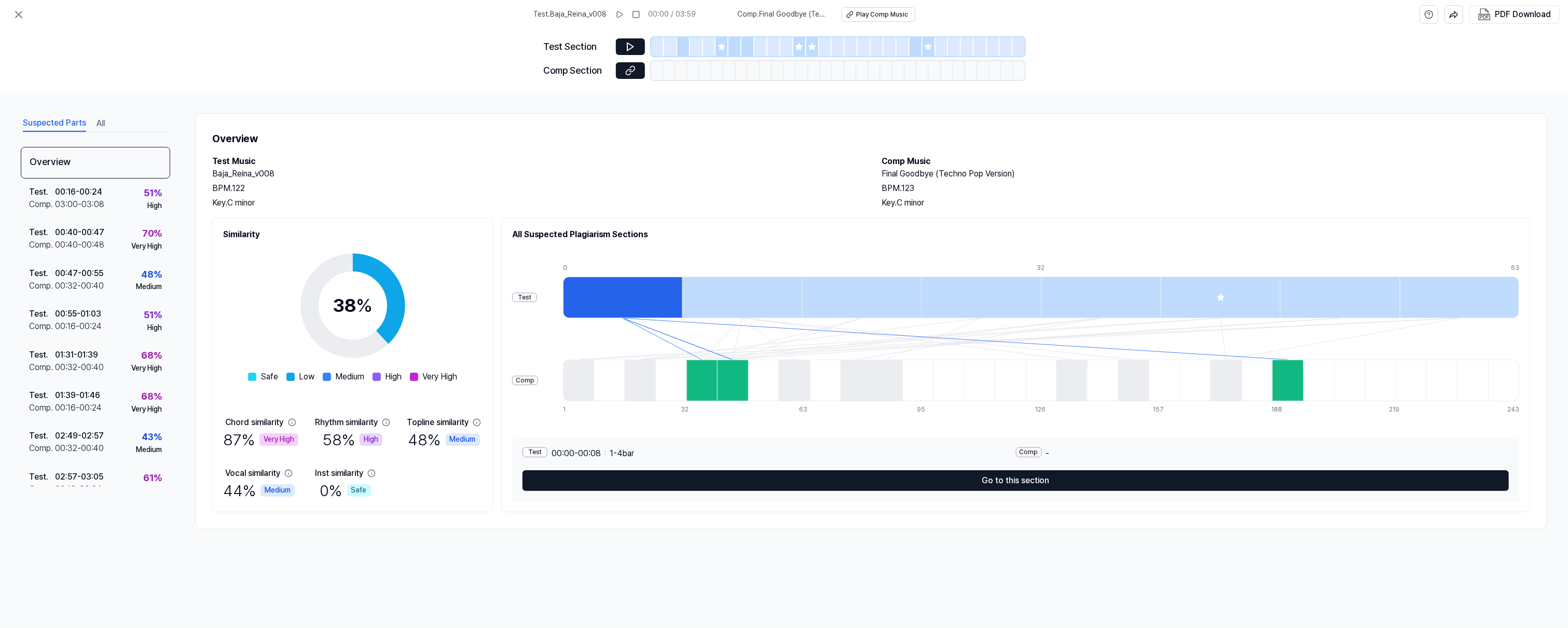
click at [576, 306] on div at bounding box center [623, 297] width 119 height 42
click at [593, 306] on div at bounding box center [623, 297] width 119 height 42
click at [637, 301] on div at bounding box center [623, 297] width 119 height 42
click at [655, 299] on div at bounding box center [623, 297] width 119 height 42
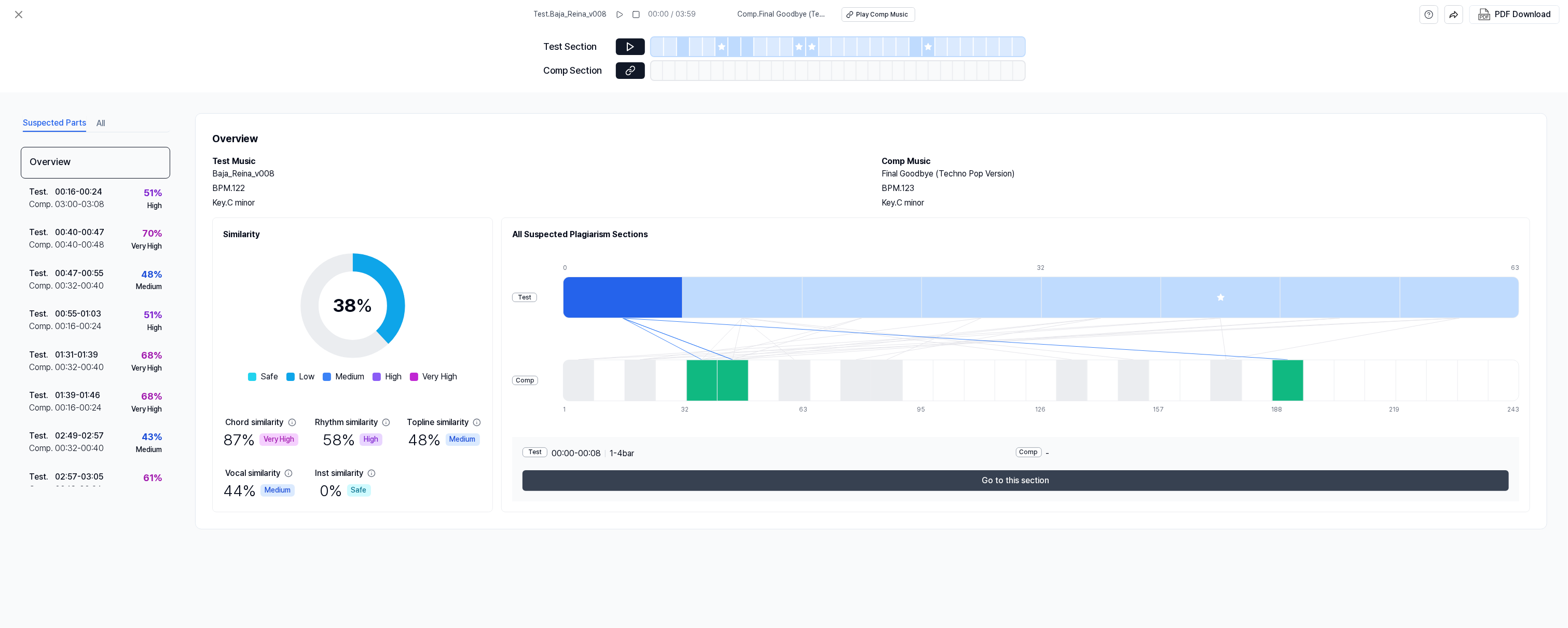
click at [888, 482] on button "Go to this section" at bounding box center [1016, 480] width 986 height 20
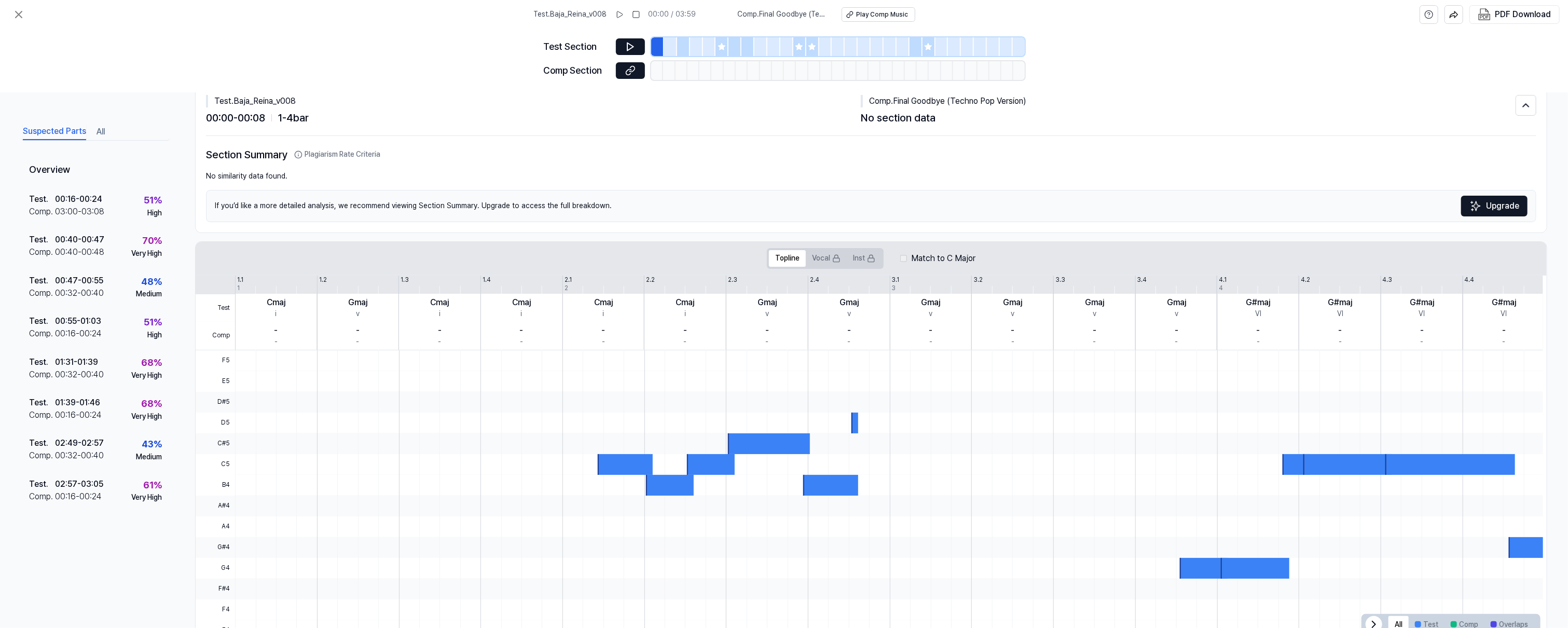
scroll to position [61, 0]
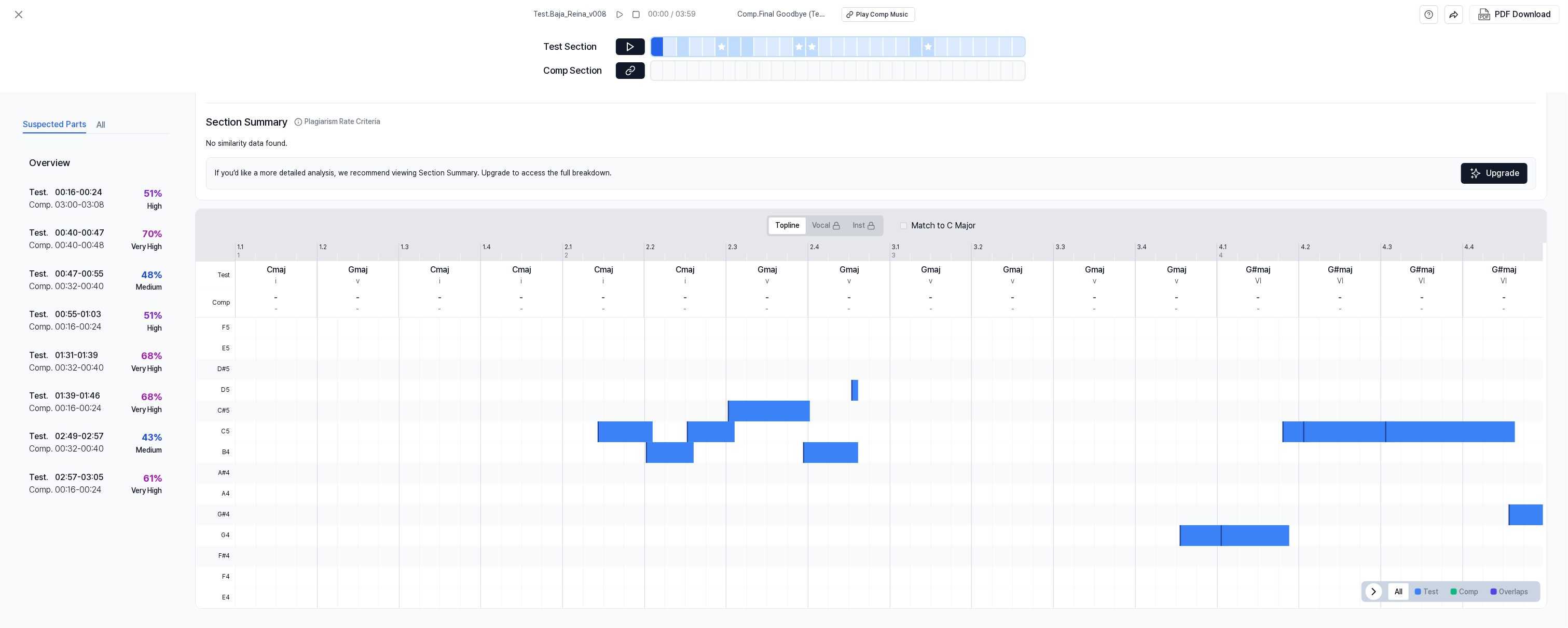
drag, startPoint x: 617, startPoint y: 297, endPoint x: 621, endPoint y: 264, distance: 33.2
click at [617, 297] on div "- -" at bounding box center [602, 302] width 81 height 28
click at [630, 44] on icon at bounding box center [631, 47] width 11 height 11
click at [633, 71] on icon at bounding box center [631, 70] width 11 height 11
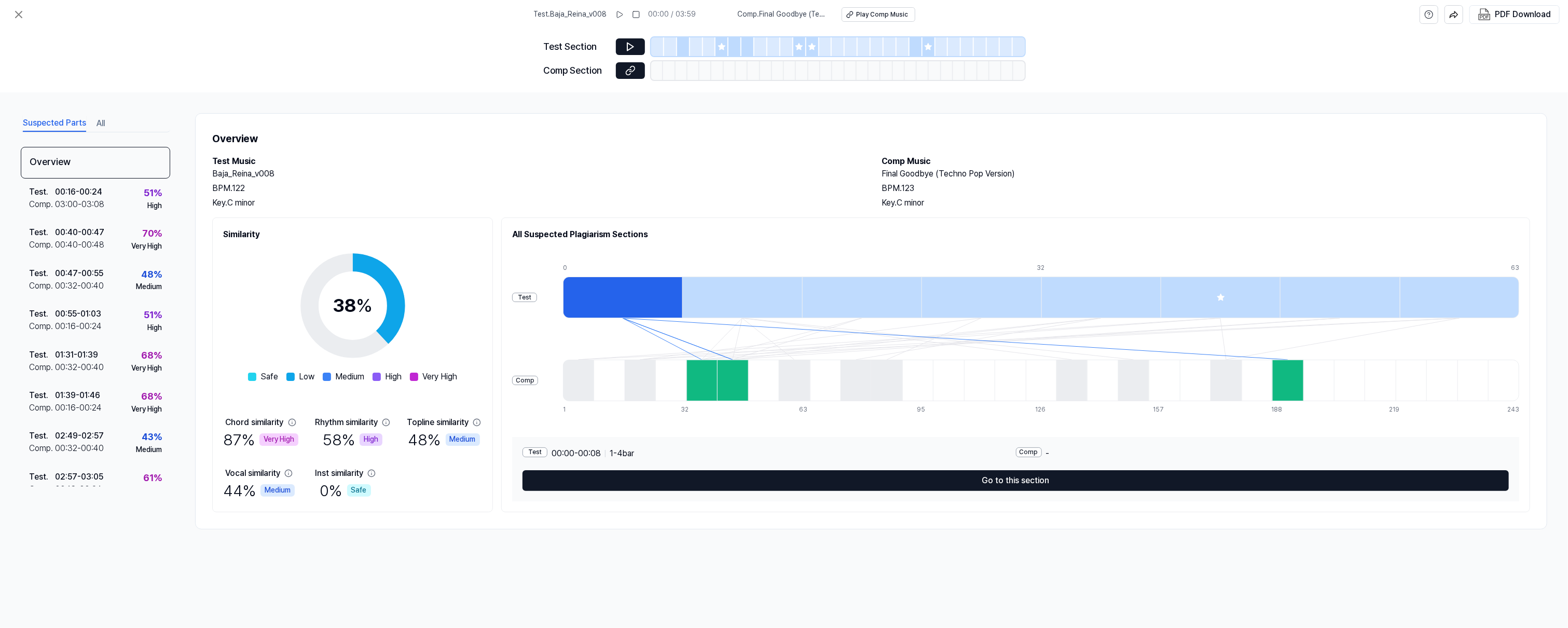
click at [579, 295] on div at bounding box center [623, 297] width 119 height 42
drag, startPoint x: 573, startPoint y: 298, endPoint x: 641, endPoint y: 298, distance: 68.0
click at [614, 298] on div at bounding box center [623, 297] width 119 height 42
click at [642, 298] on div at bounding box center [623, 297] width 119 height 42
drag, startPoint x: 652, startPoint y: 298, endPoint x: 658, endPoint y: 298, distance: 6.0
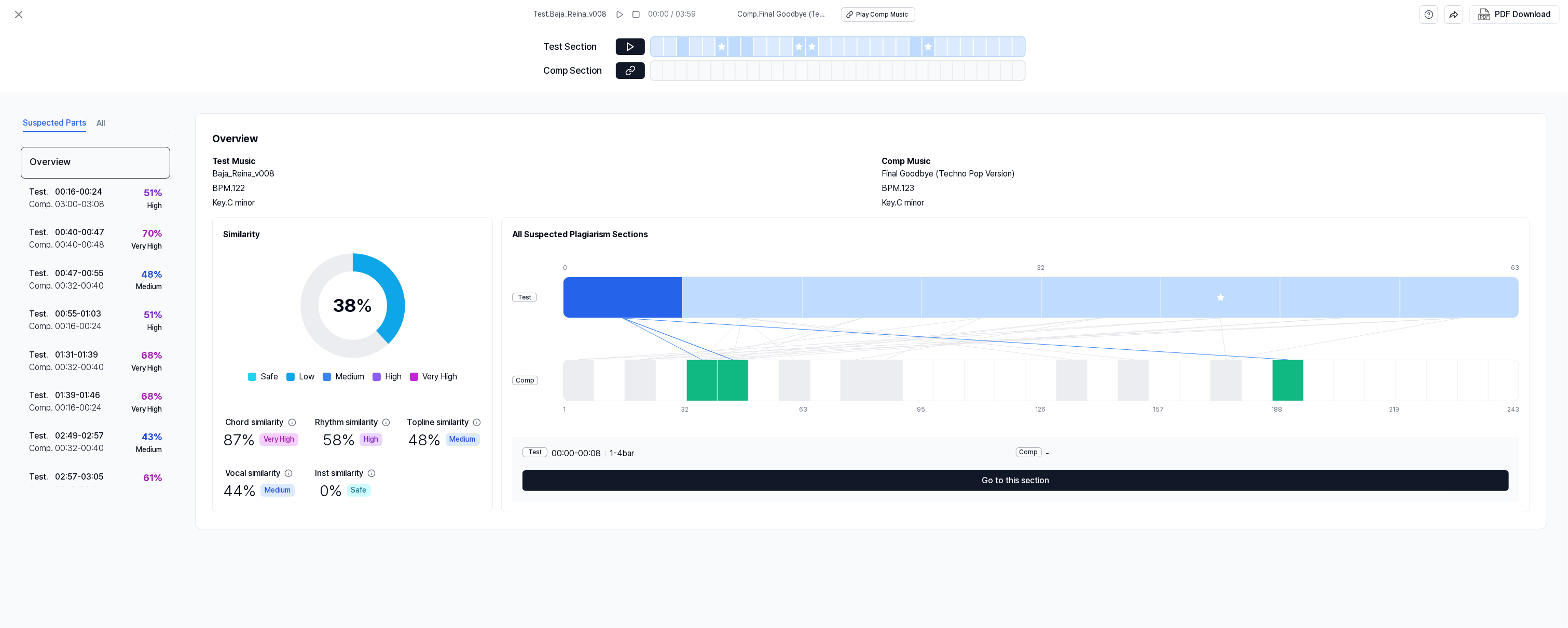
click at [653, 298] on div at bounding box center [623, 297] width 119 height 42
click at [662, 298] on div at bounding box center [623, 297] width 119 height 42
